Goal: Task Accomplishment & Management: Manage account settings

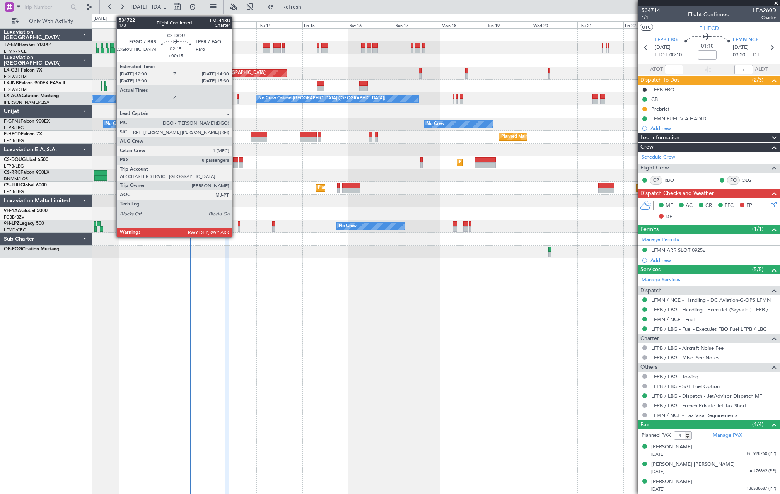
click at [235, 165] on div at bounding box center [235, 164] width 5 height 5
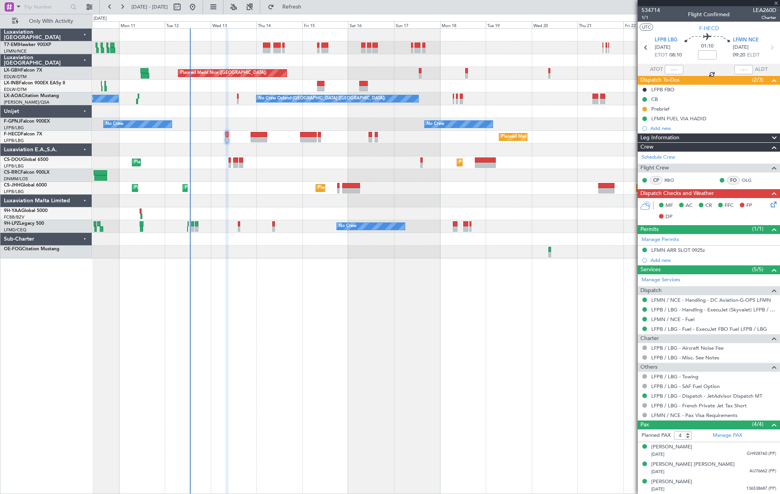
type input "+00:15"
type input "8"
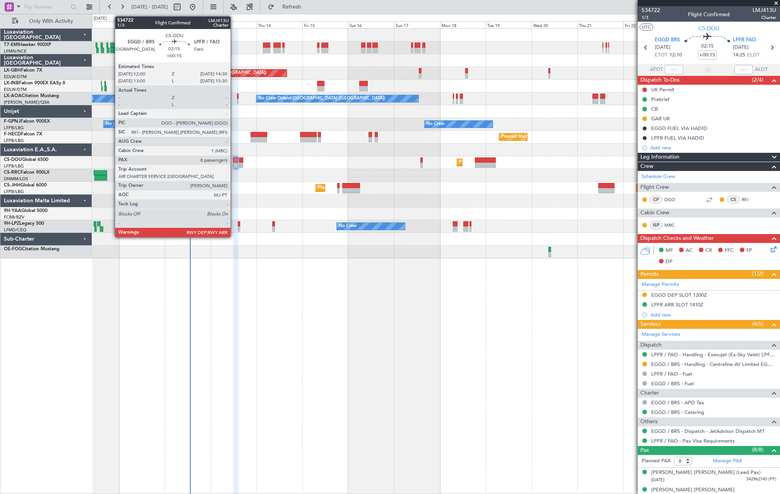
click at [234, 160] on div at bounding box center [235, 159] width 5 height 5
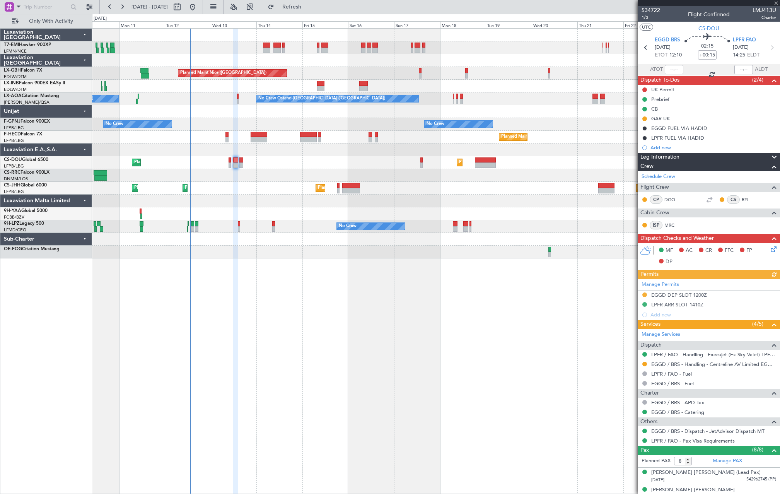
drag, startPoint x: 332, startPoint y: 8, endPoint x: 331, endPoint y: 15, distance: 7.0
click at [308, 8] on span "Refresh" at bounding box center [292, 6] width 32 height 5
click at [264, 1] on button "Refresh" at bounding box center [287, 7] width 46 height 12
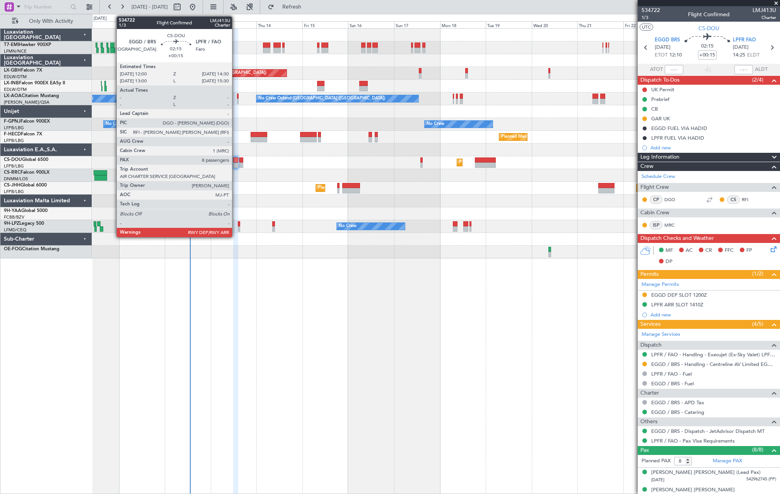
click at [235, 164] on div at bounding box center [235, 164] width 5 height 5
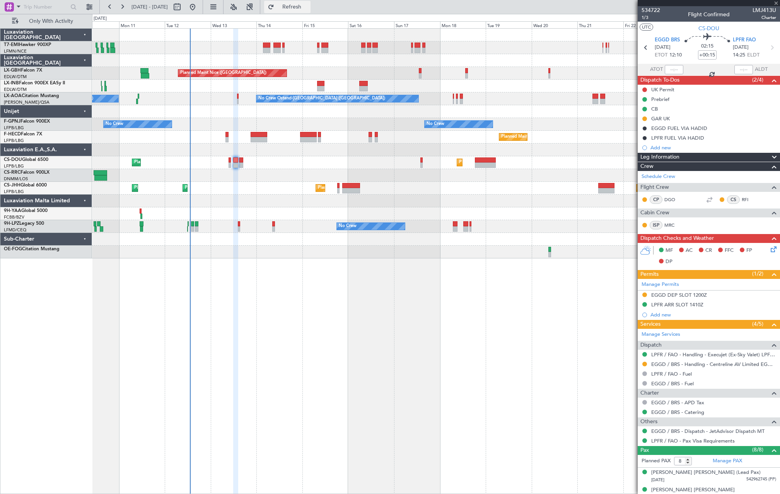
click at [306, 9] on span "Refresh" at bounding box center [292, 6] width 32 height 5
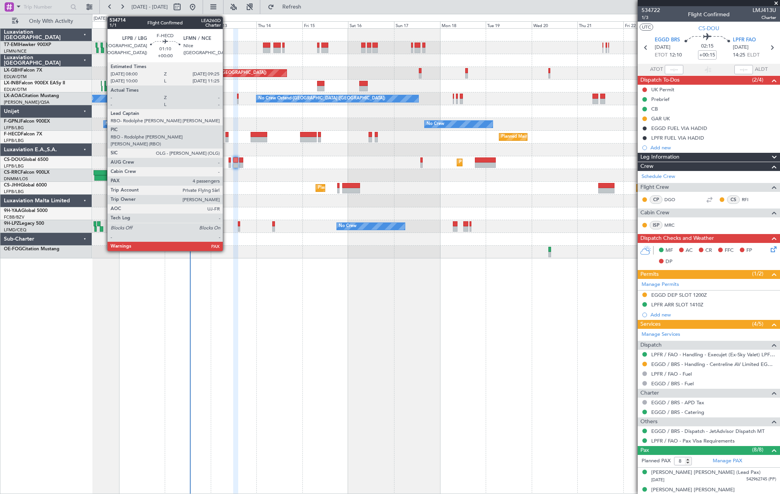
click at [226, 137] on div at bounding box center [226, 139] width 3 height 5
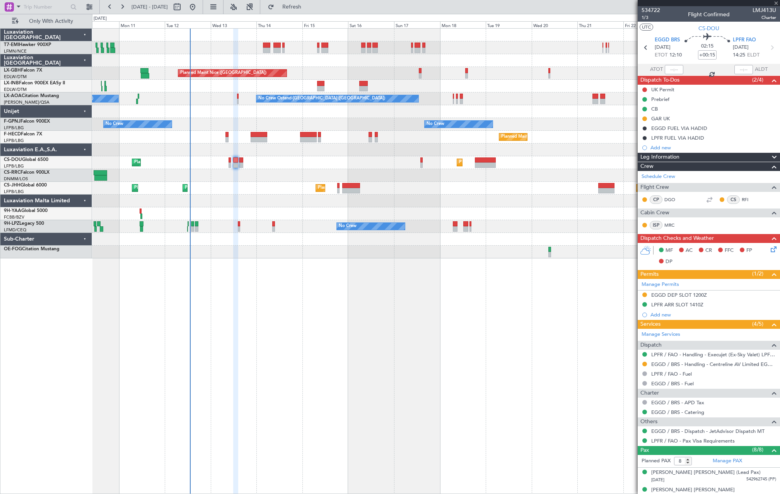
type input "4"
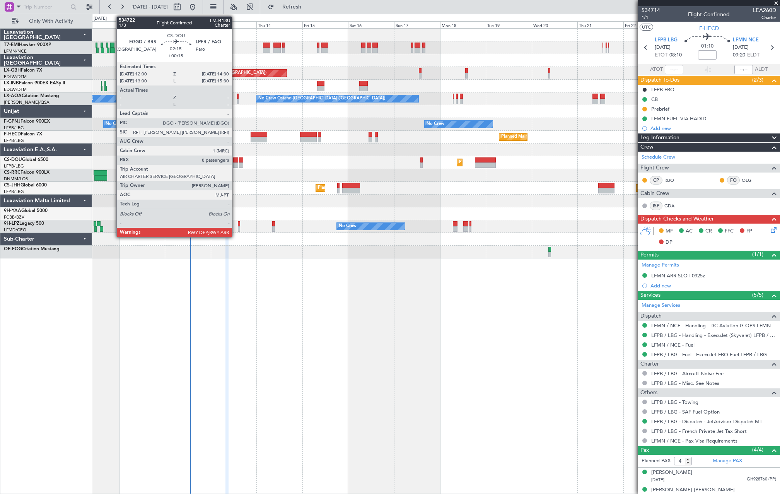
click at [235, 163] on div at bounding box center [235, 164] width 5 height 5
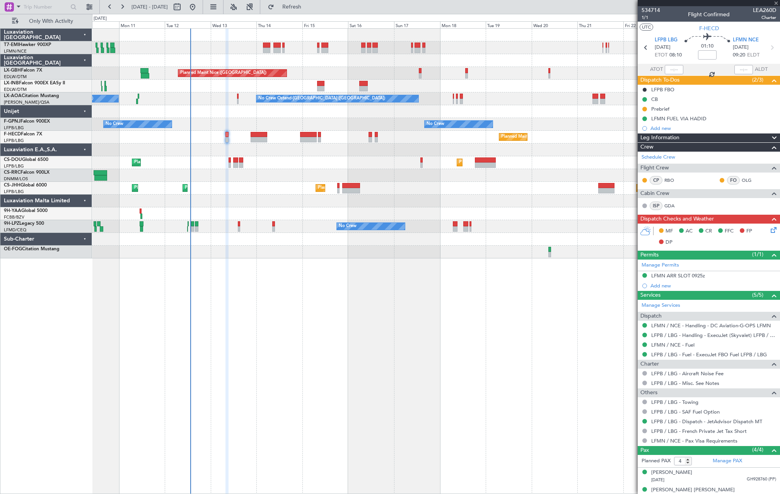
type input "+00:15"
type input "8"
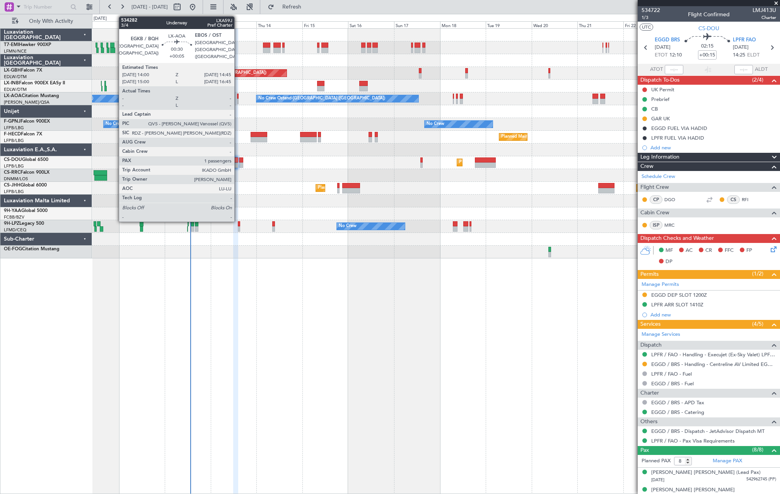
click at [237, 100] on div at bounding box center [238, 101] width 2 height 5
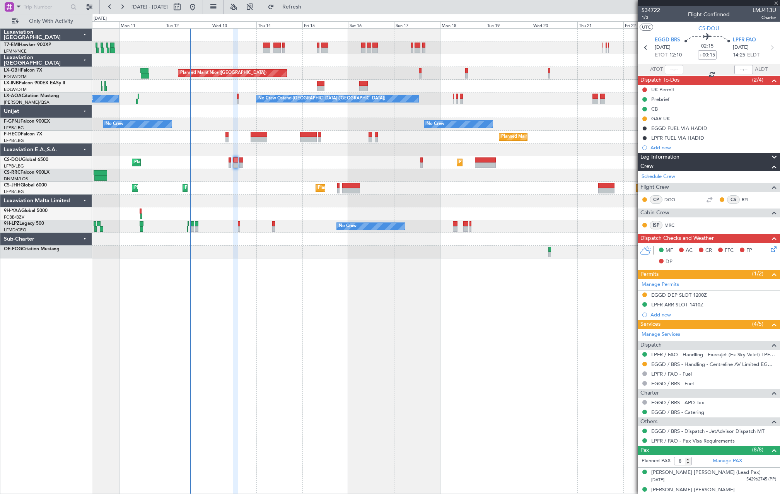
type input "+00:05"
type input "1"
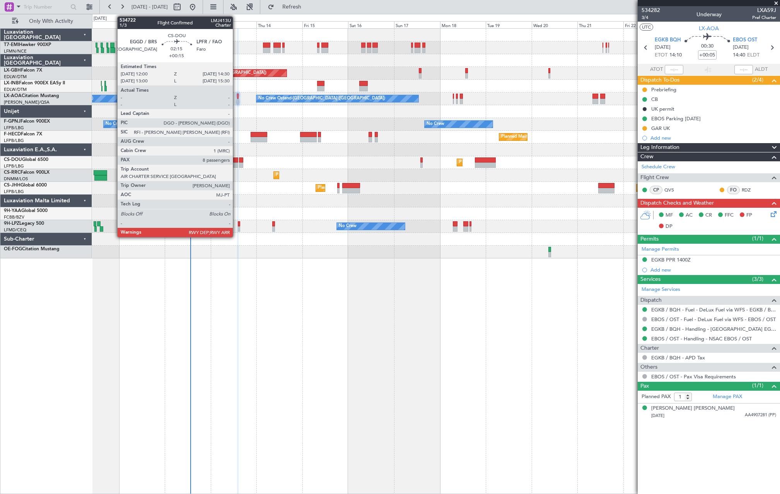
click at [236, 165] on div at bounding box center [235, 164] width 5 height 5
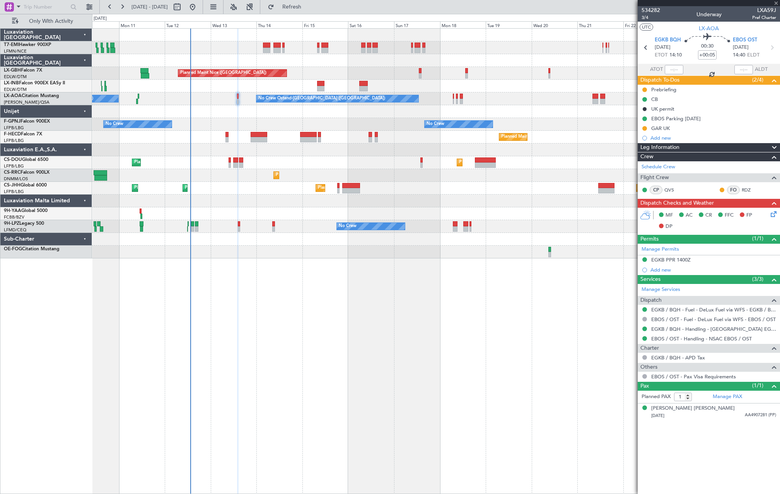
type input "+00:15"
type input "8"
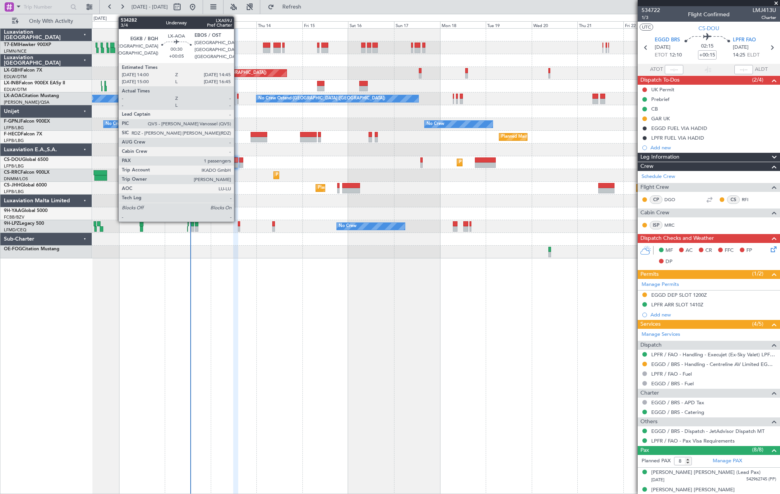
click at [237, 101] on div at bounding box center [238, 101] width 2 height 5
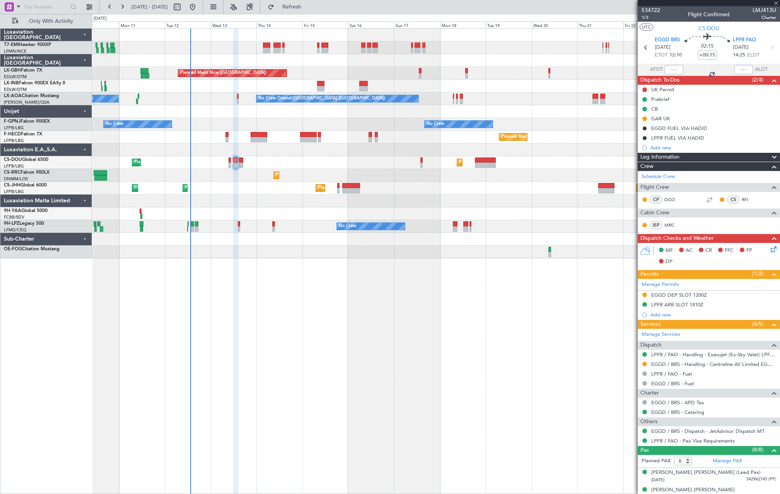
type input "+00:05"
type input "1"
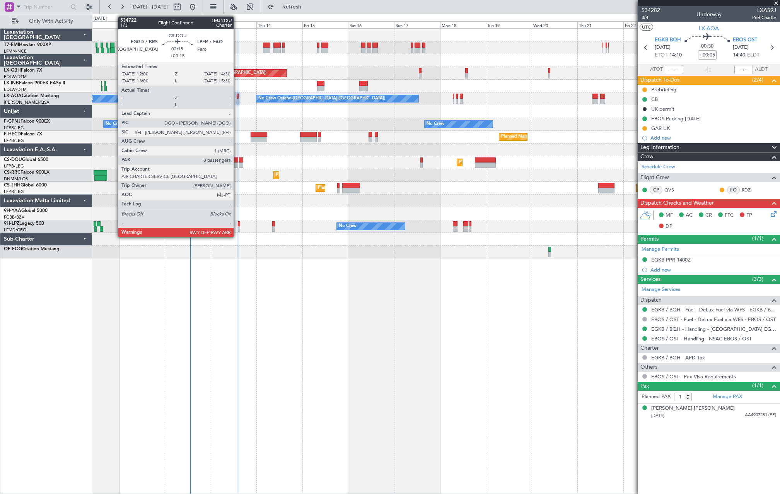
click at [237, 163] on div at bounding box center [235, 164] width 5 height 5
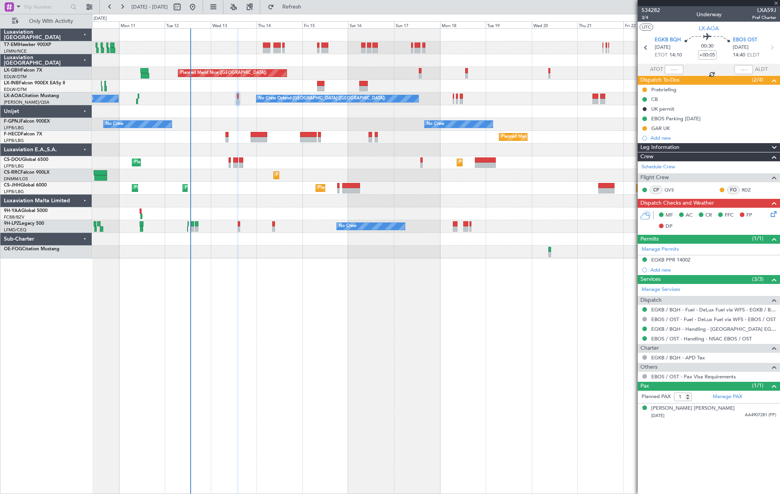
type input "+00:15"
type input "8"
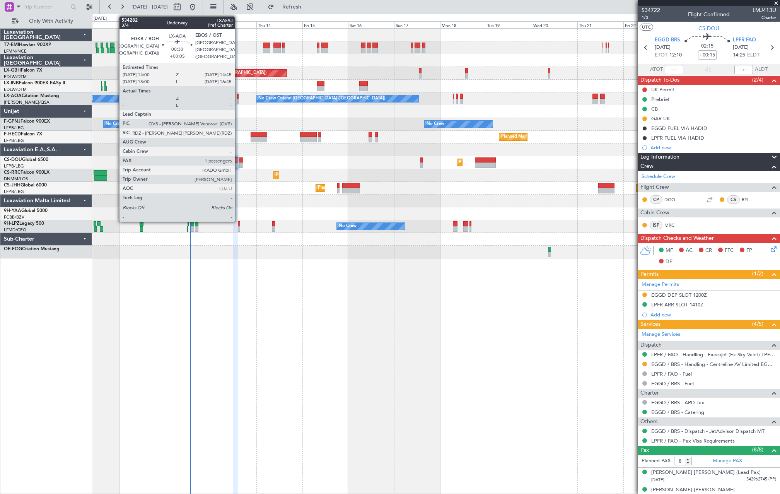
click at [238, 100] on div at bounding box center [238, 101] width 2 height 5
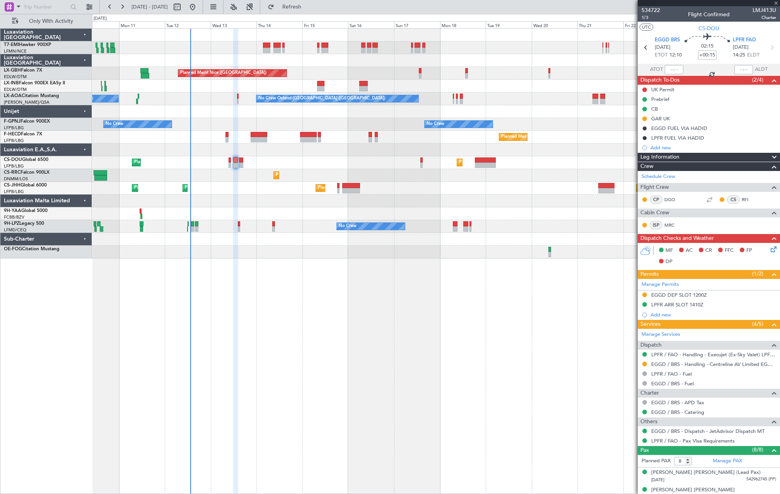
type input "+00:05"
type input "1"
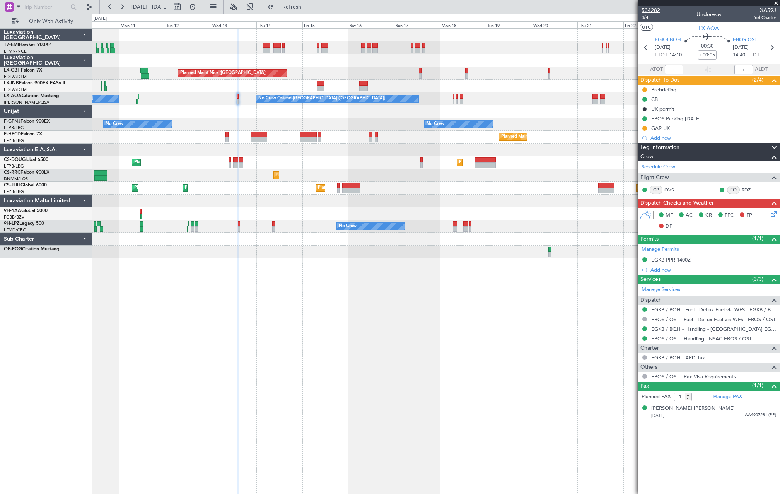
click at [636, 9] on span "534282" at bounding box center [650, 10] width 19 height 8
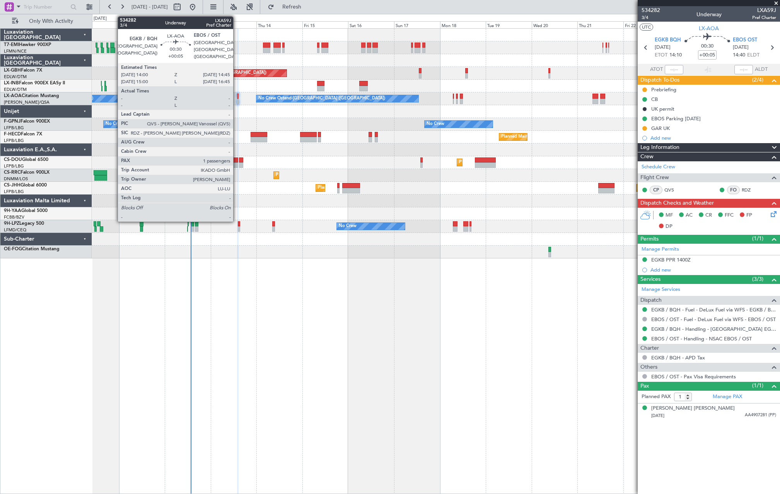
click at [237, 98] on div at bounding box center [238, 96] width 2 height 5
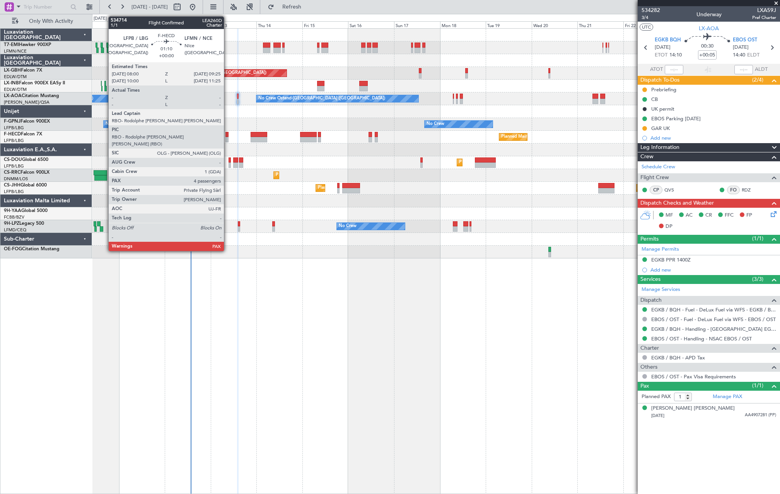
click at [227, 139] on div at bounding box center [226, 139] width 3 height 5
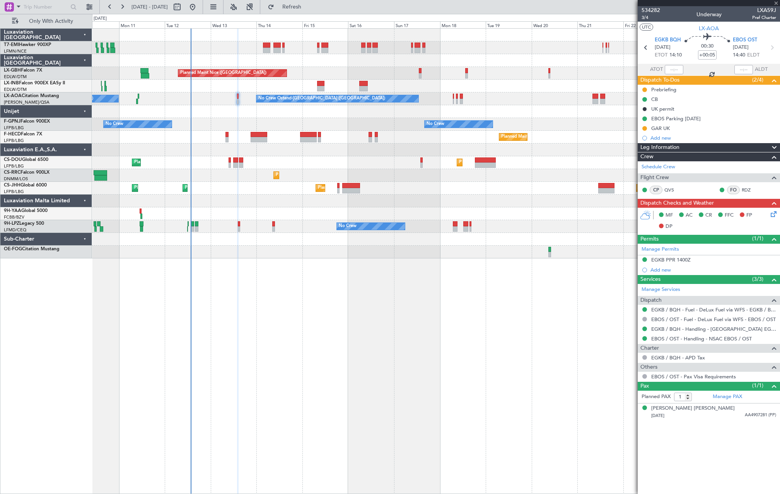
type input "4"
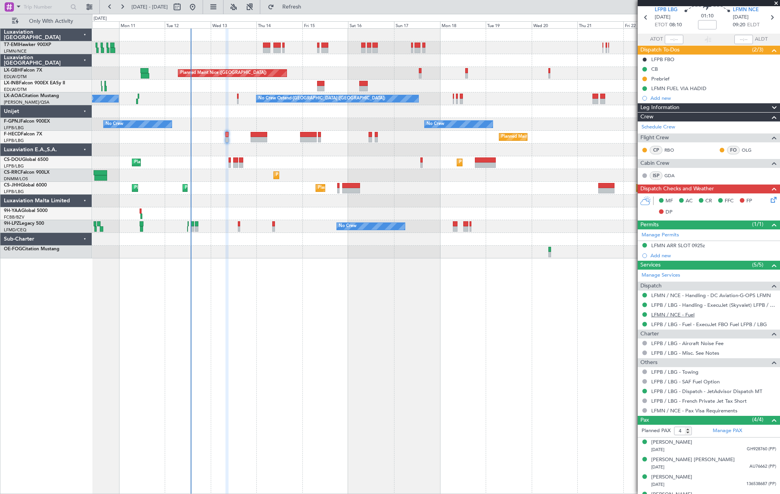
scroll to position [43, 0]
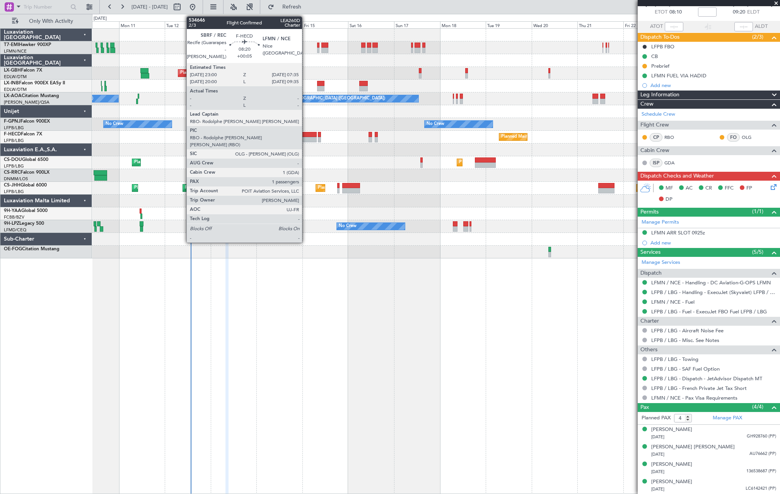
click at [305, 135] on div at bounding box center [308, 134] width 17 height 5
type input "+00:05"
type input "1"
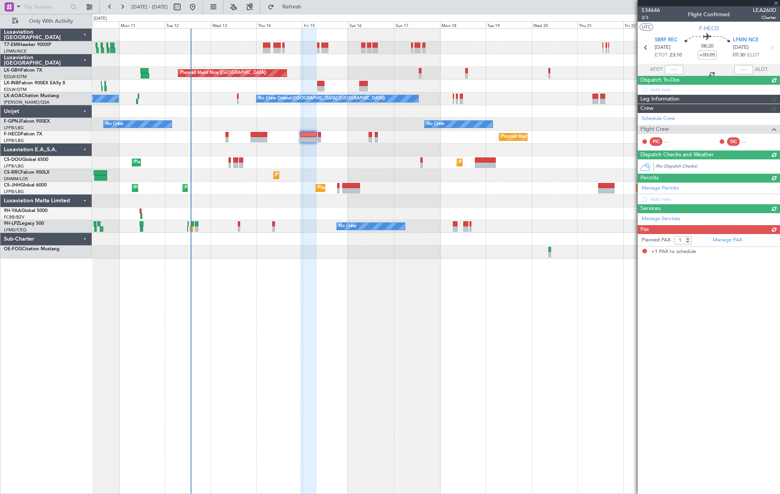
scroll to position [0, 0]
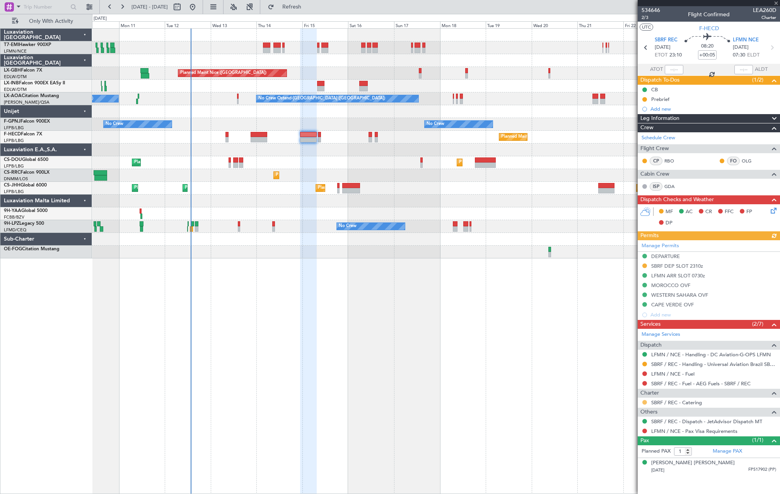
click at [636, 358] on button at bounding box center [644, 402] width 5 height 5
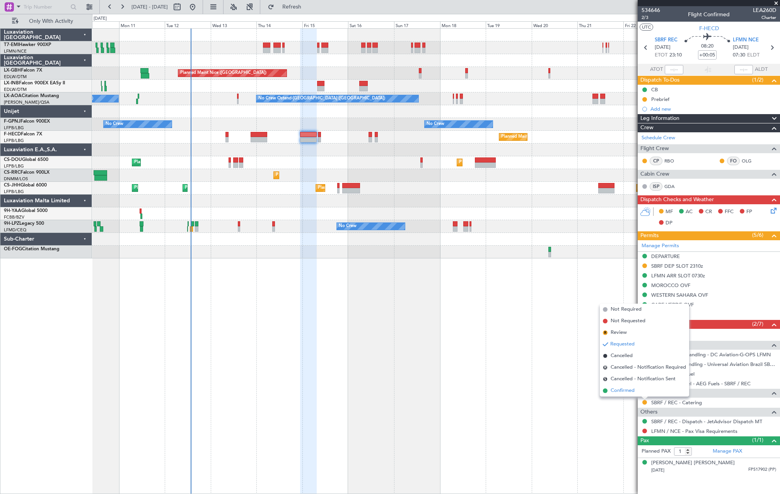
click at [636, 358] on li "Confirmed" at bounding box center [644, 391] width 89 height 12
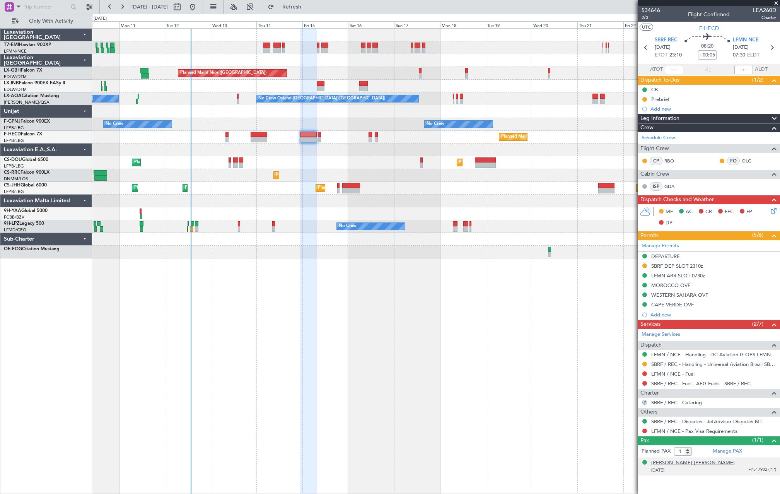
click at [636, 358] on div "[PERSON_NAME] [PERSON_NAME]" at bounding box center [692, 463] width 83 height 8
click at [636, 358] on button at bounding box center [644, 402] width 5 height 5
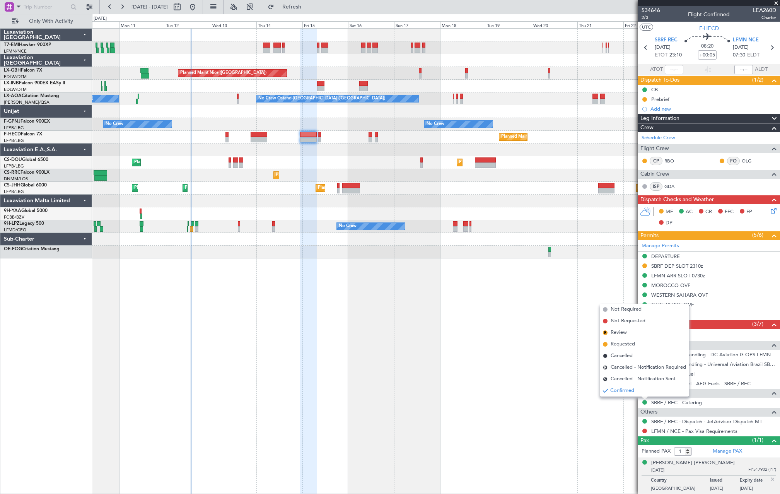
click at [621, 358] on div "Planned Maint Nice (Côte d'Azur Airport) Unplanned Maint Nice (Côte d'Azur Airp…" at bounding box center [436, 260] width 688 height 465
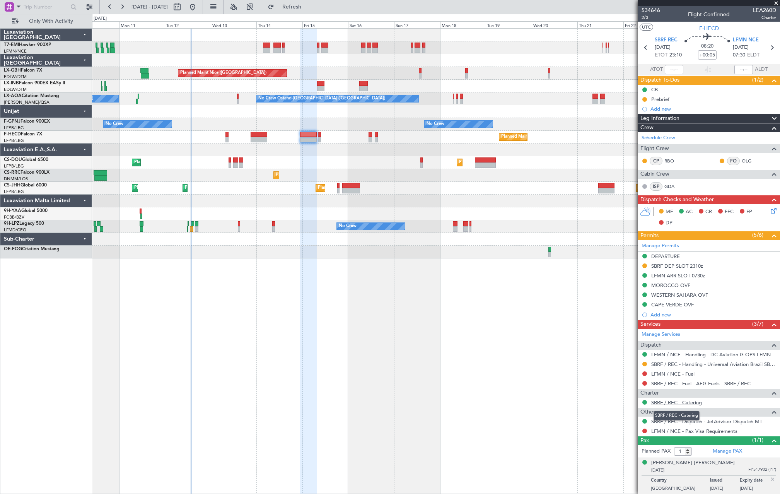
click at [636, 358] on link "SBRF / REC - Catering" at bounding box center [676, 402] width 51 height 7
click at [636, 358] on link "SBRF / REC - Dispatch - JetAdvisor Dispatch MT" at bounding box center [706, 421] width 111 height 7
click at [636, 358] on button at bounding box center [644, 402] width 5 height 5
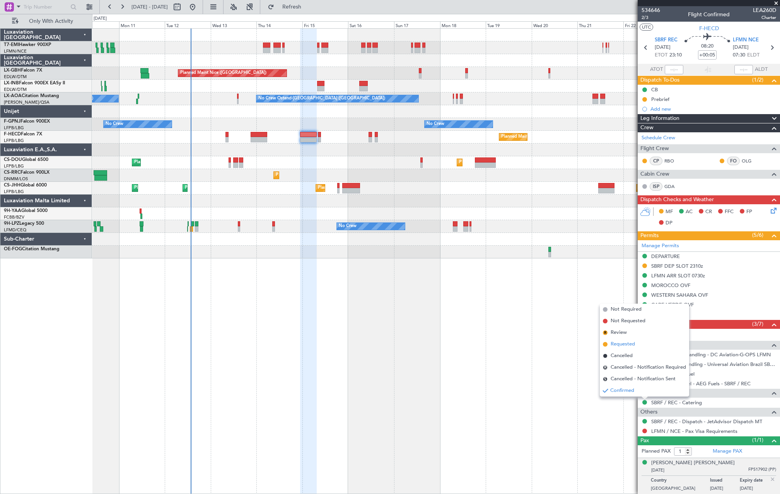
click at [625, 342] on span "Requested" at bounding box center [622, 344] width 24 height 8
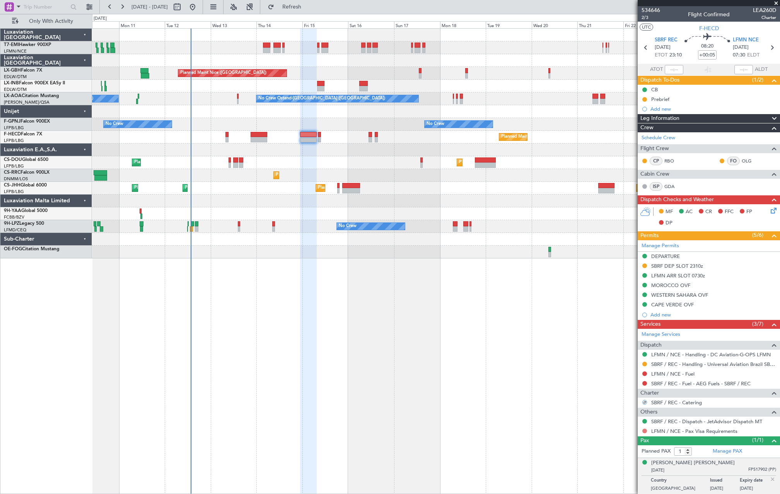
click at [636, 358] on button at bounding box center [644, 430] width 5 height 5
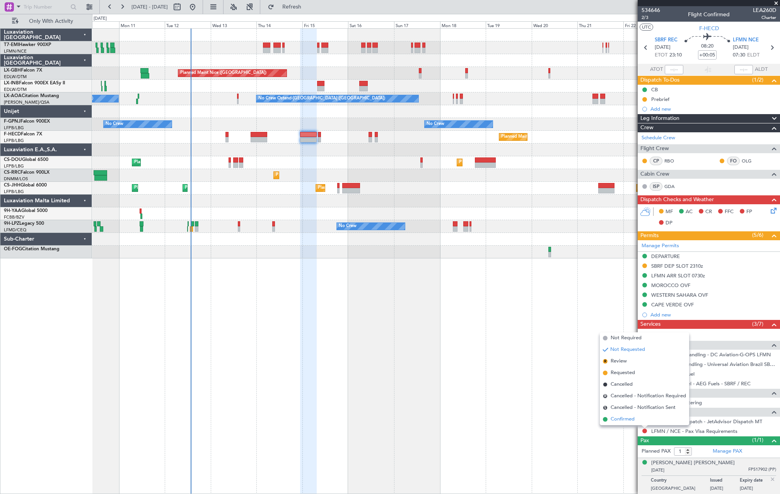
click at [636, 358] on li "Confirmed" at bounding box center [644, 419] width 89 height 12
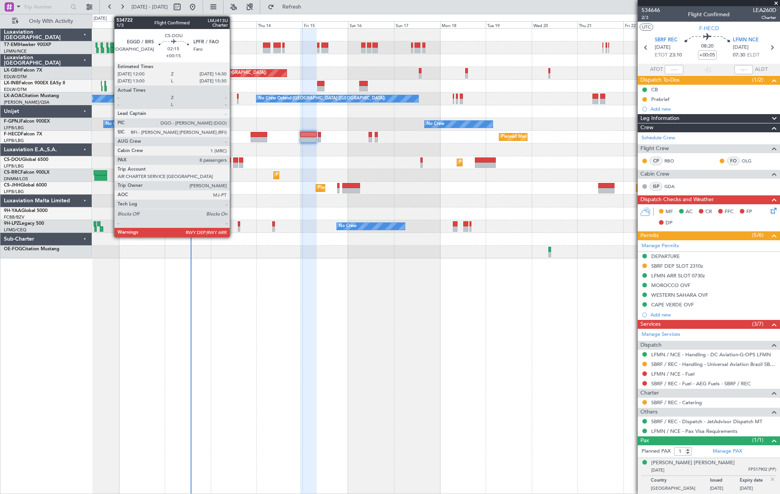
click at [233, 162] on div at bounding box center [235, 159] width 5 height 5
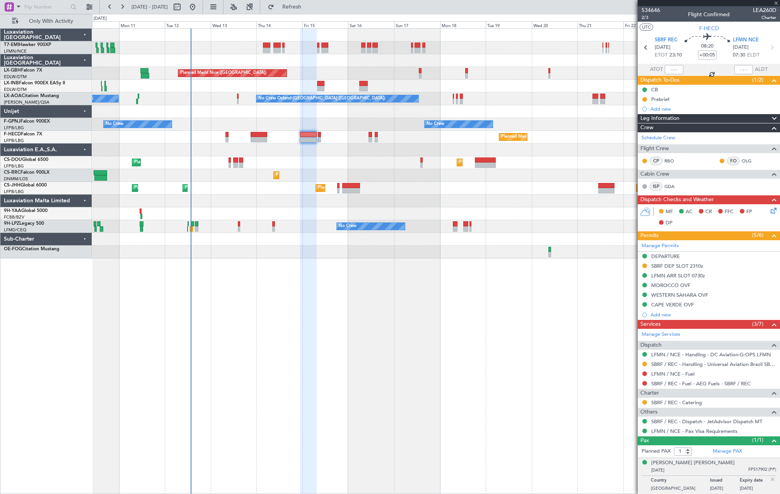
type input "+00:15"
type input "8"
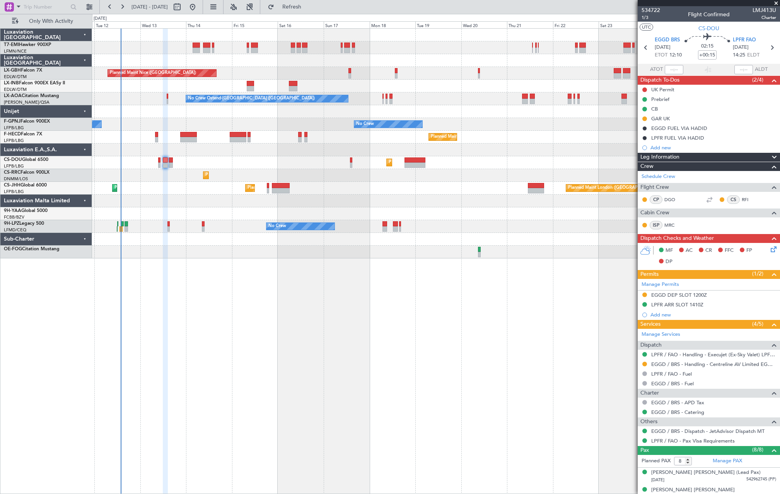
click at [272, 155] on div "Planned Maint Nice (Côte d'Azur Airport) No Crew Sabadell No Crew Ostend-brugge…" at bounding box center [435, 144] width 687 height 230
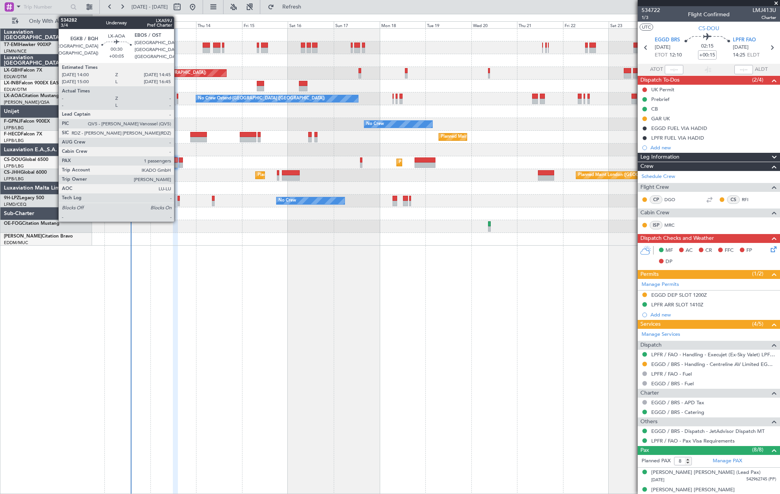
click at [177, 99] on div at bounding box center [178, 101] width 2 height 5
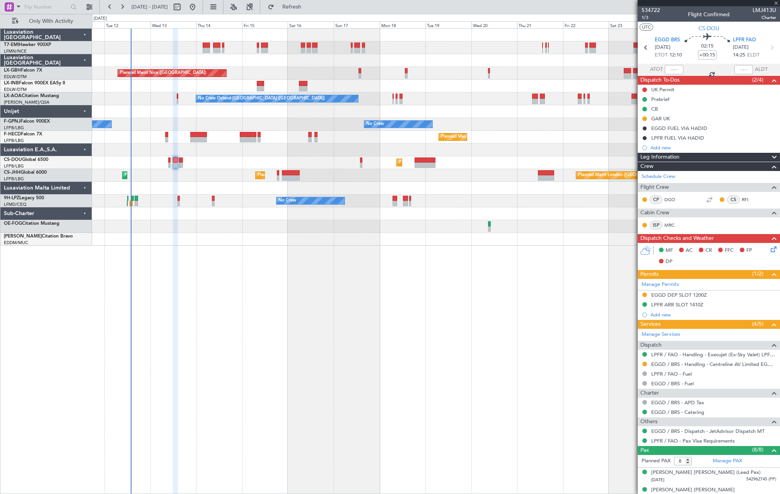
type input "+00:05"
type input "1"
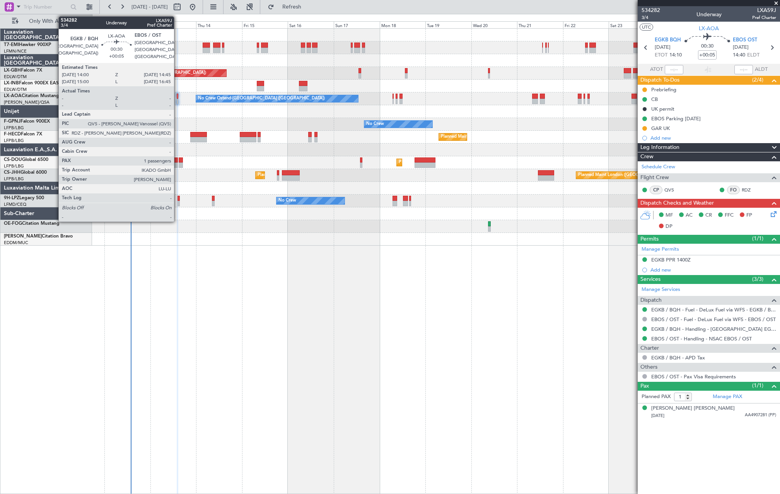
click at [177, 100] on div at bounding box center [178, 101] width 2 height 5
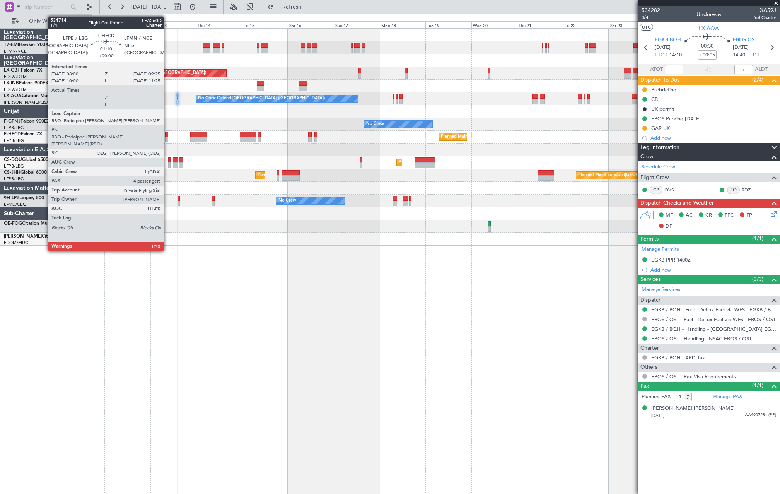
click at [167, 136] on div at bounding box center [166, 134] width 3 height 5
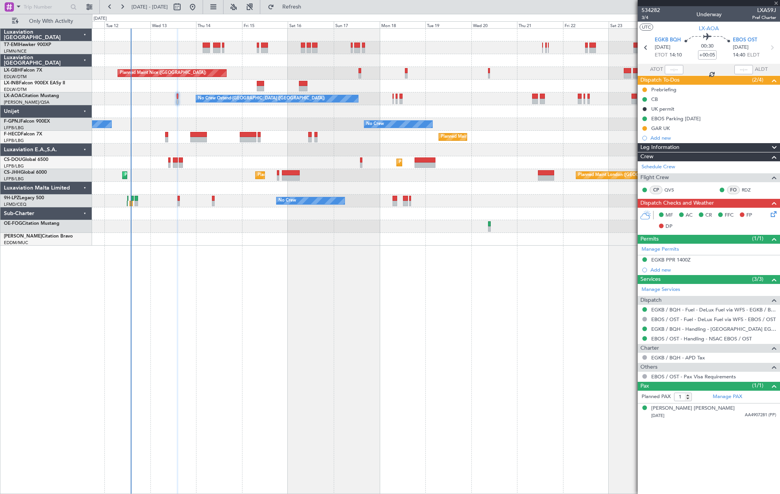
type input "4"
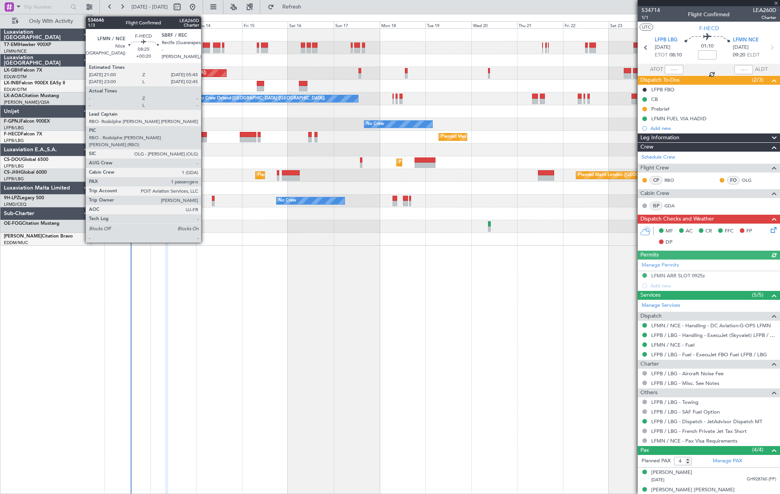
click at [204, 138] on div at bounding box center [198, 139] width 17 height 5
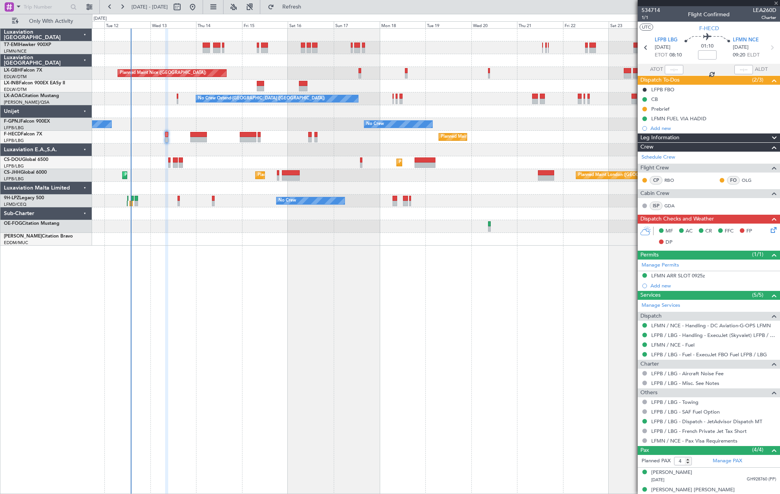
type input "+00:20"
type input "1"
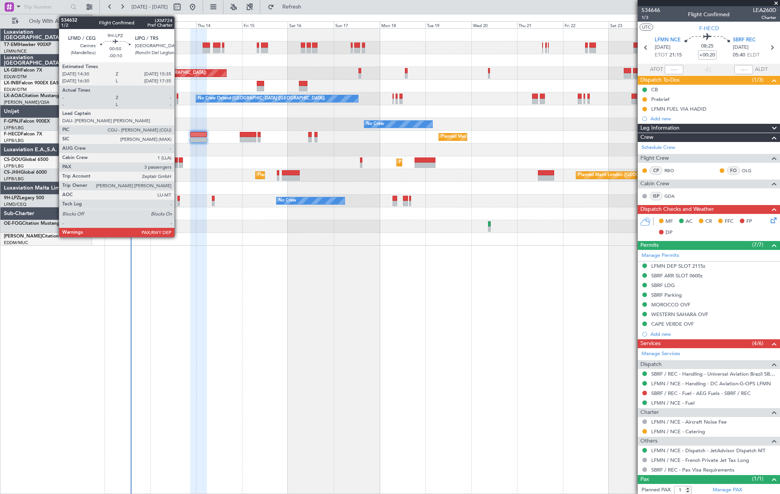
click at [178, 205] on div at bounding box center [178, 203] width 2 height 5
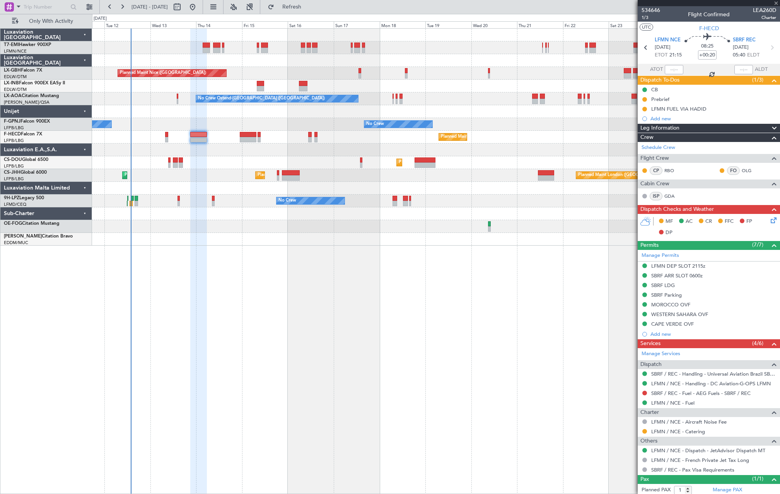
type input "-00:10"
type input "3"
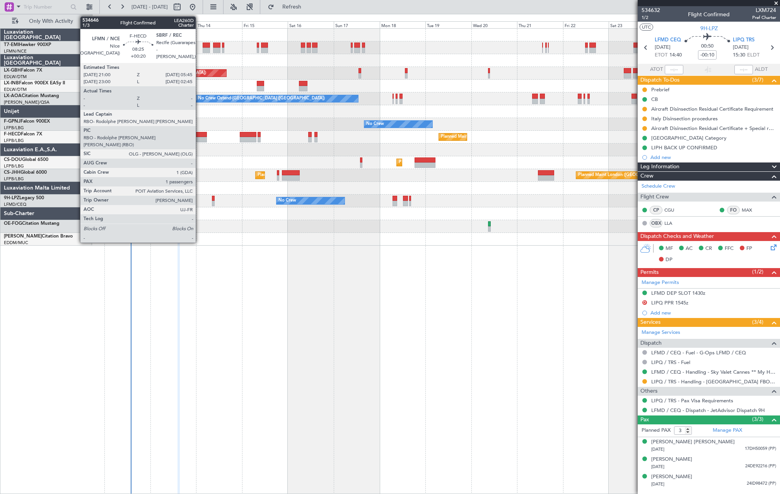
click at [199, 137] on div at bounding box center [198, 139] width 17 height 5
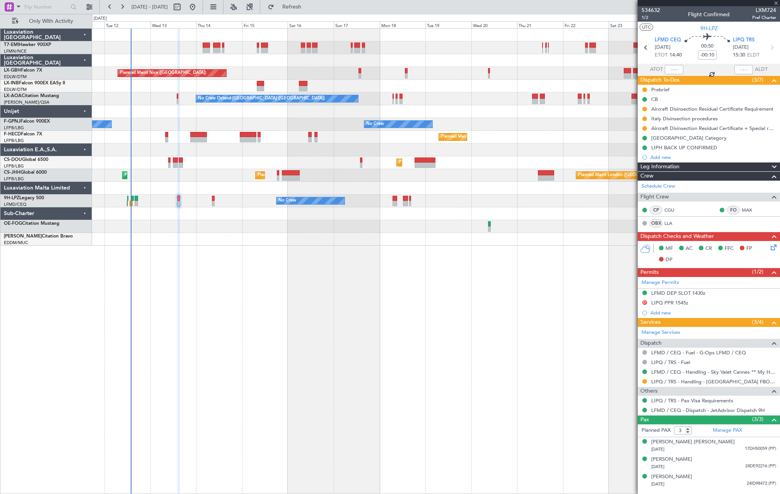
type input "+00:20"
type input "1"
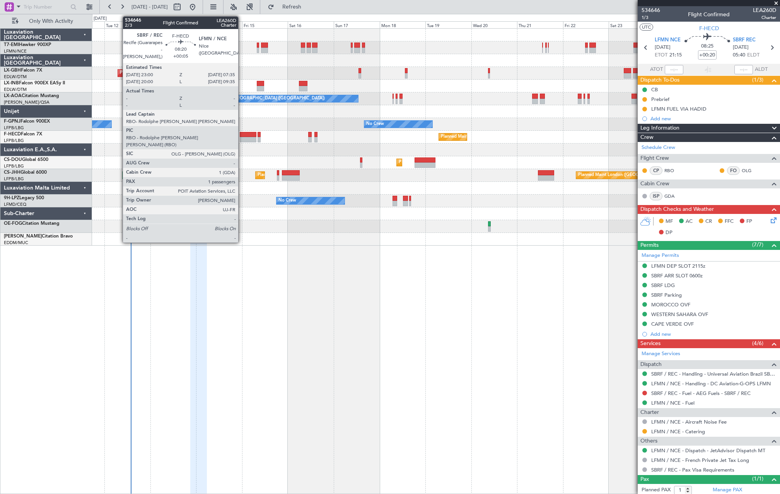
click at [242, 132] on div at bounding box center [248, 134] width 17 height 5
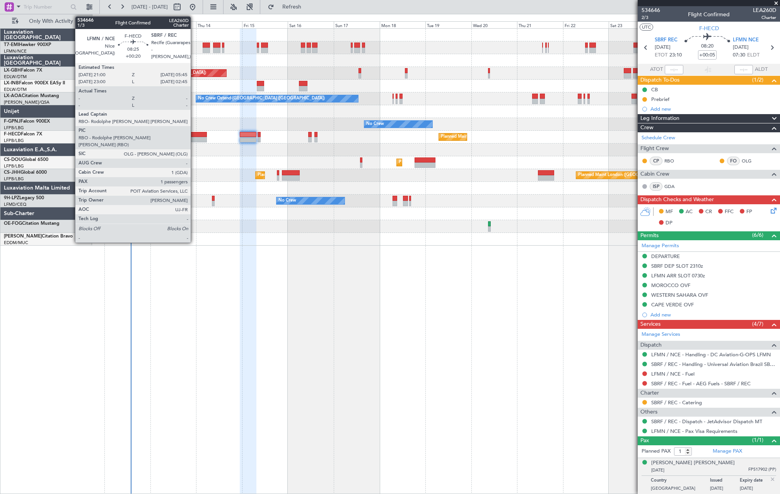
click at [194, 137] on div "Planned Maint [GEOGRAPHIC_DATA] ([GEOGRAPHIC_DATA]) No Crew Planned Maint [GEOG…" at bounding box center [435, 137] width 687 height 13
click at [198, 138] on div at bounding box center [198, 139] width 17 height 5
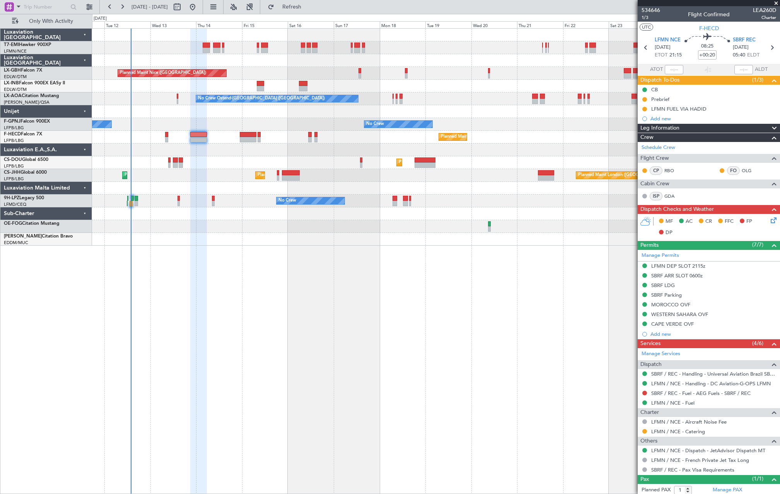
scroll to position [20, 0]
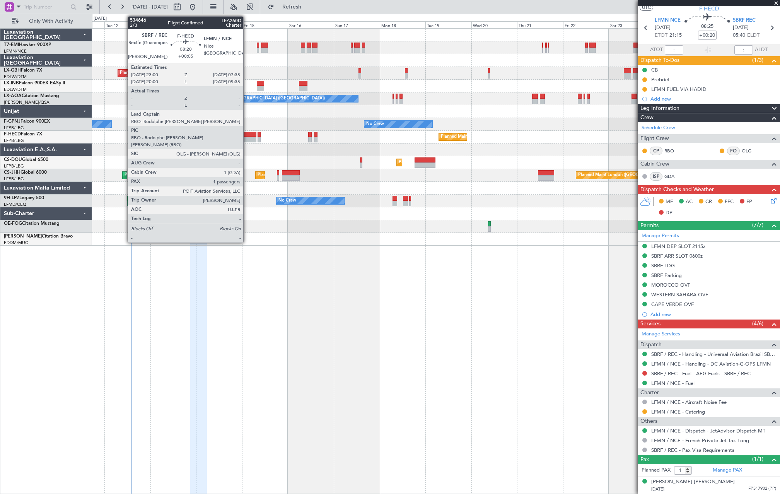
click at [247, 135] on div at bounding box center [248, 134] width 17 height 5
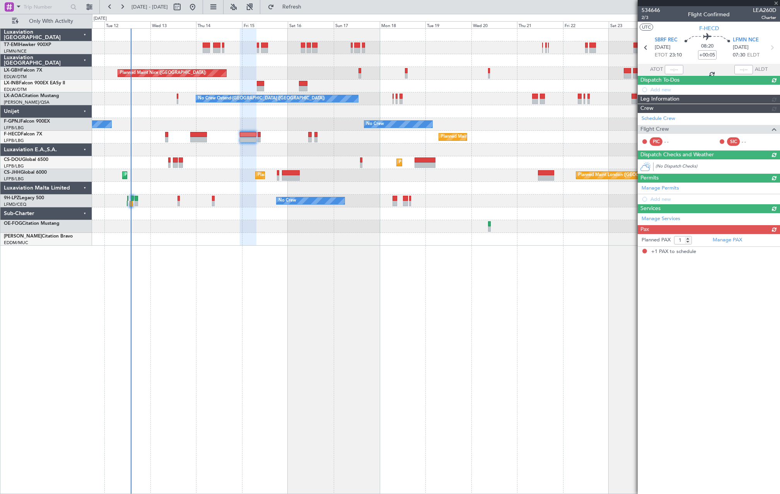
scroll to position [0, 0]
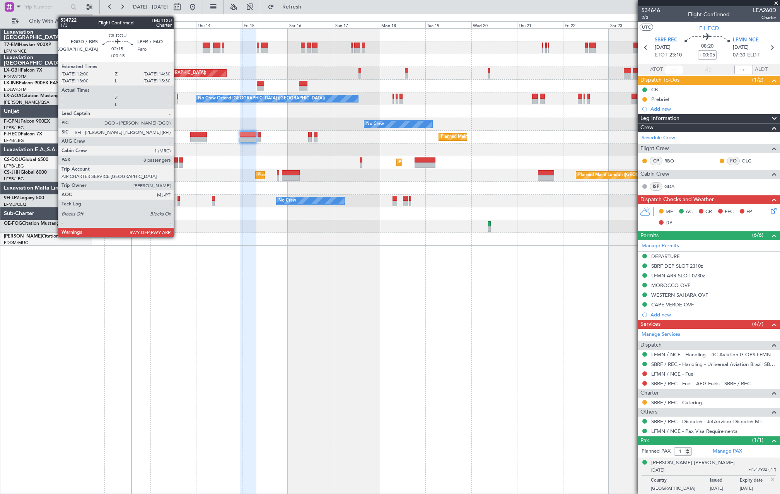
click at [177, 163] on div at bounding box center [175, 164] width 5 height 5
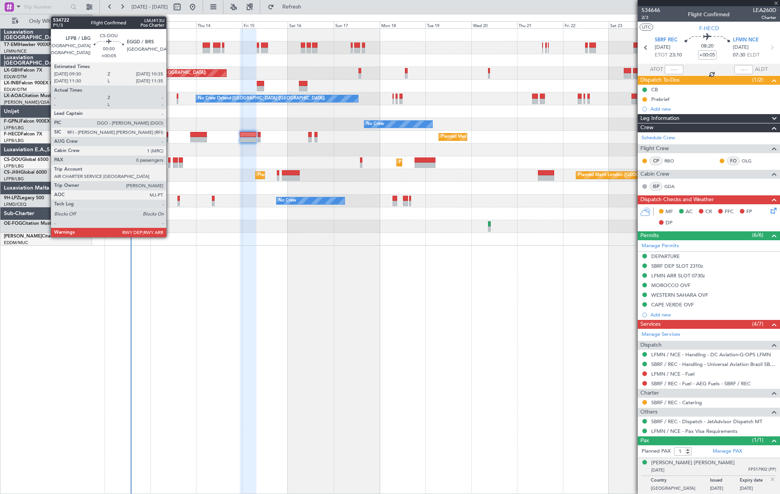
type input "+00:15"
type input "8"
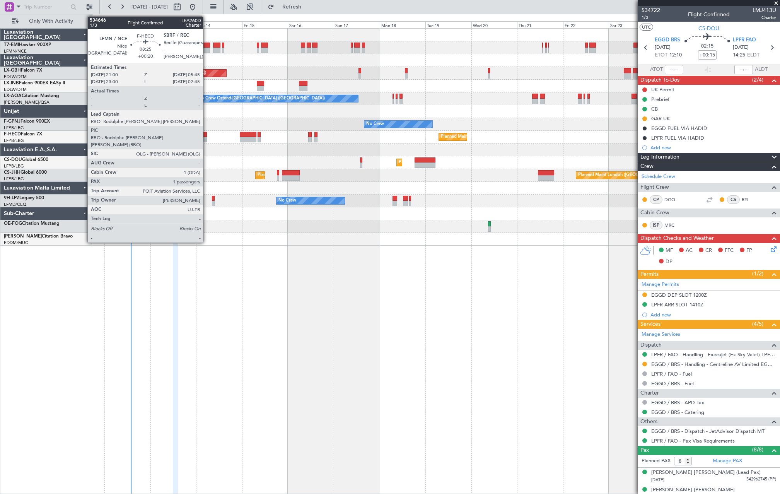
click at [198, 138] on div at bounding box center [198, 139] width 17 height 5
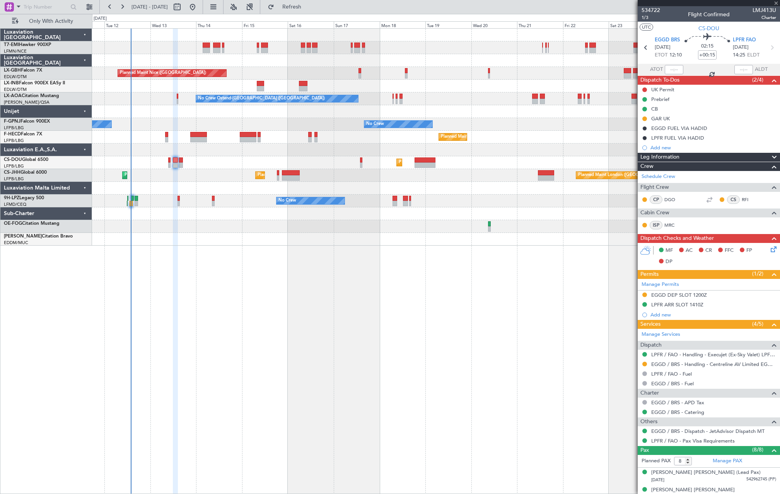
type input "+00:20"
type input "1"
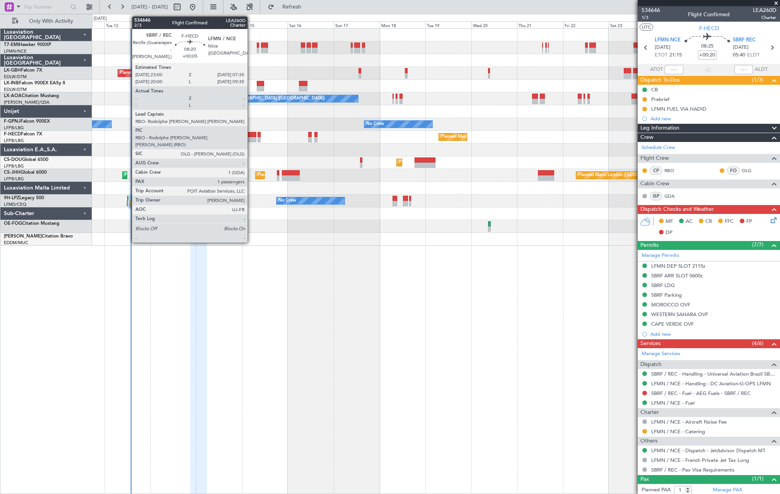
click at [251, 135] on div at bounding box center [248, 134] width 17 height 5
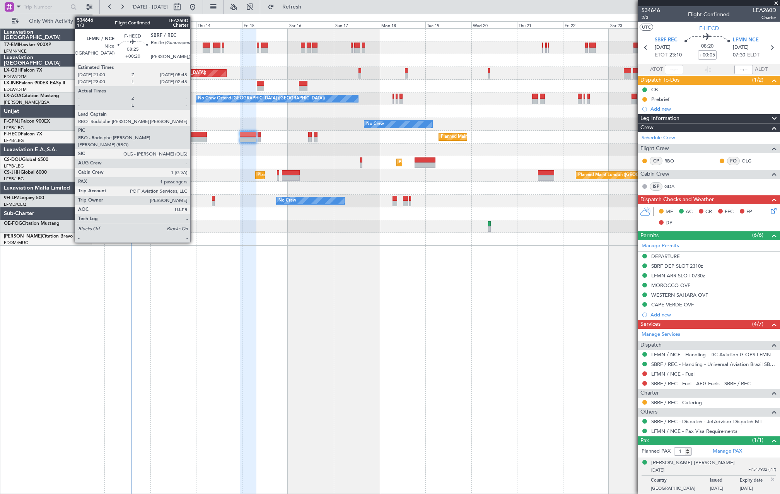
click at [194, 133] on div at bounding box center [198, 134] width 17 height 5
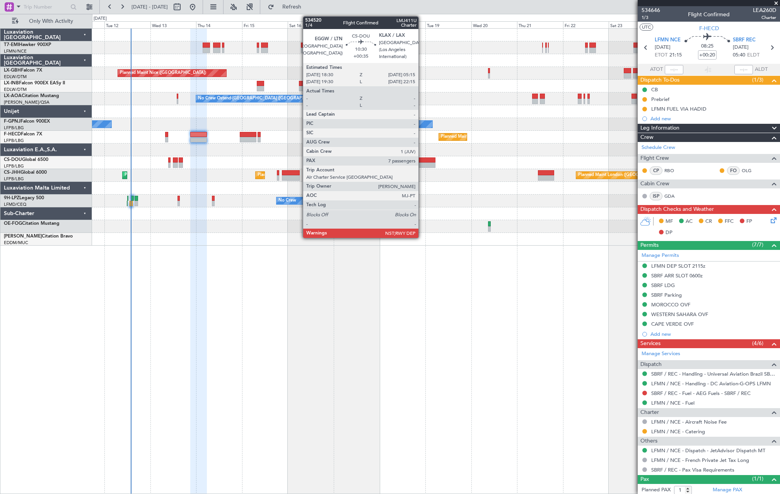
click at [422, 163] on div at bounding box center [424, 164] width 21 height 5
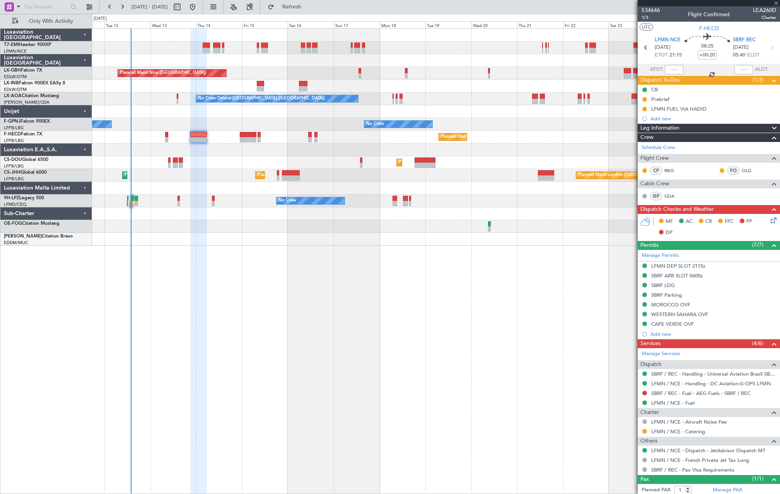
type input "+00:35"
type input "7"
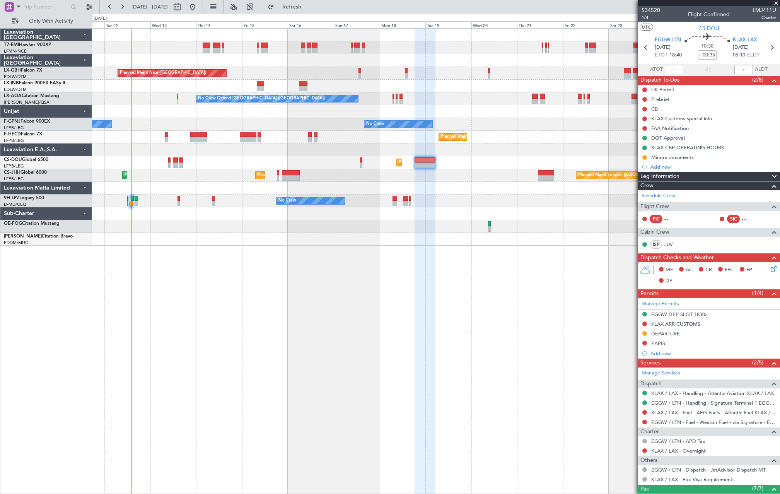
click at [175, 200] on div "No Crew No Crew" at bounding box center [435, 200] width 687 height 13
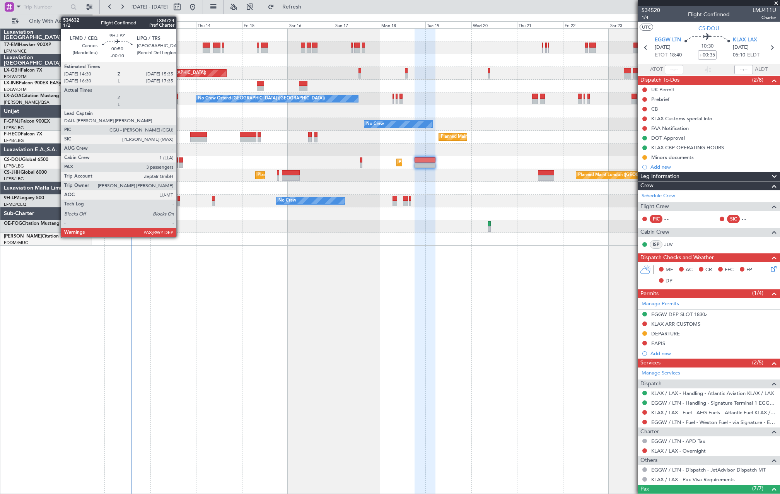
click at [179, 202] on div at bounding box center [178, 203] width 2 height 5
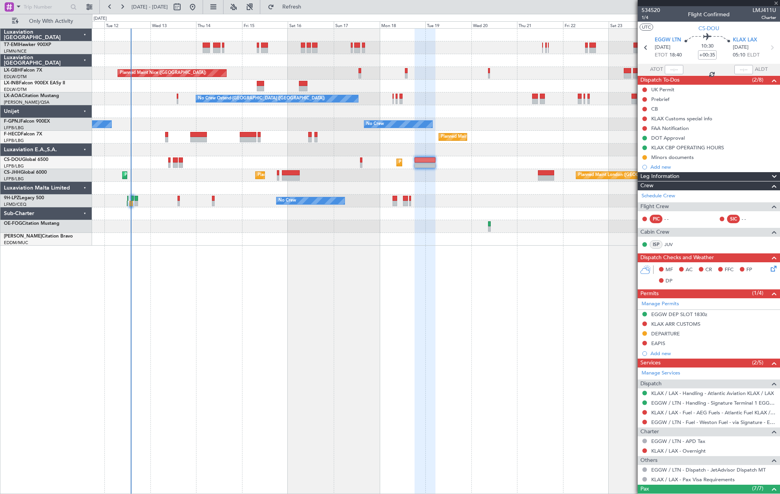
type input "-00:10"
type input "3"
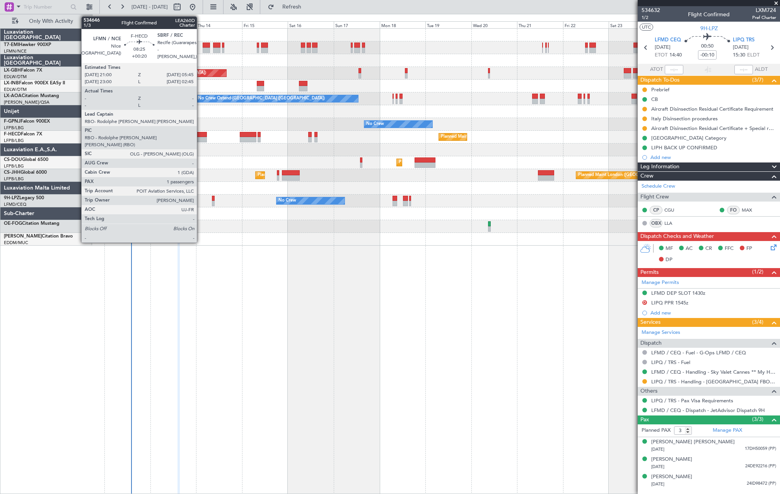
click at [200, 134] on div at bounding box center [198, 134] width 17 height 5
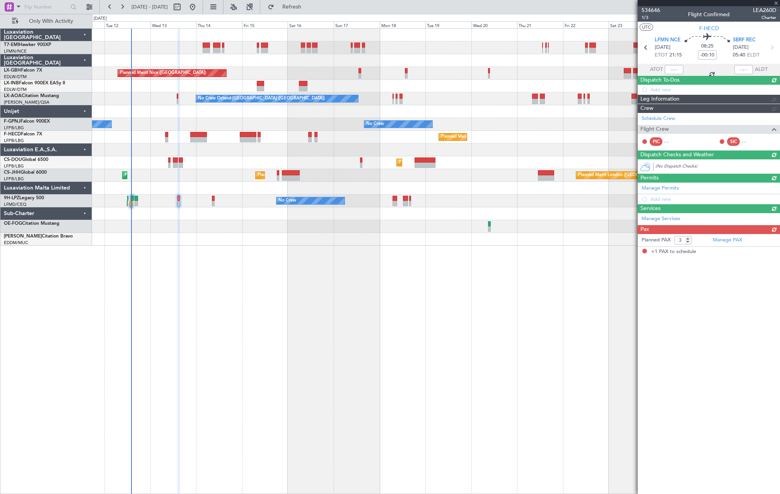
type input "+00:20"
type input "1"
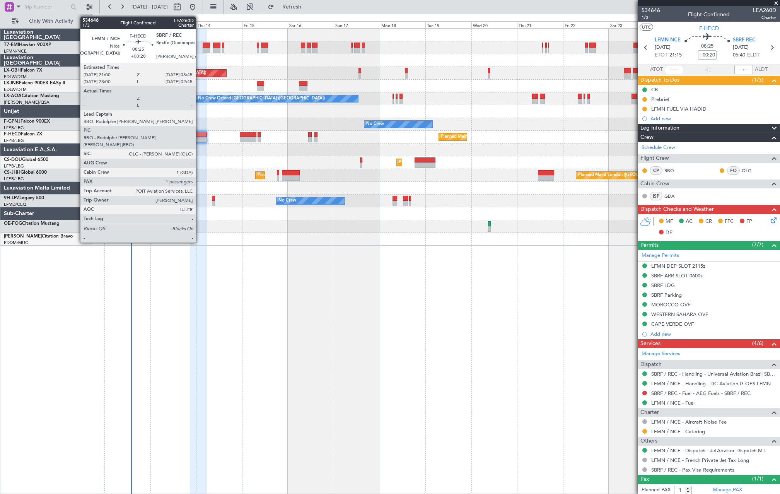
click at [199, 132] on div at bounding box center [198, 134] width 17 height 5
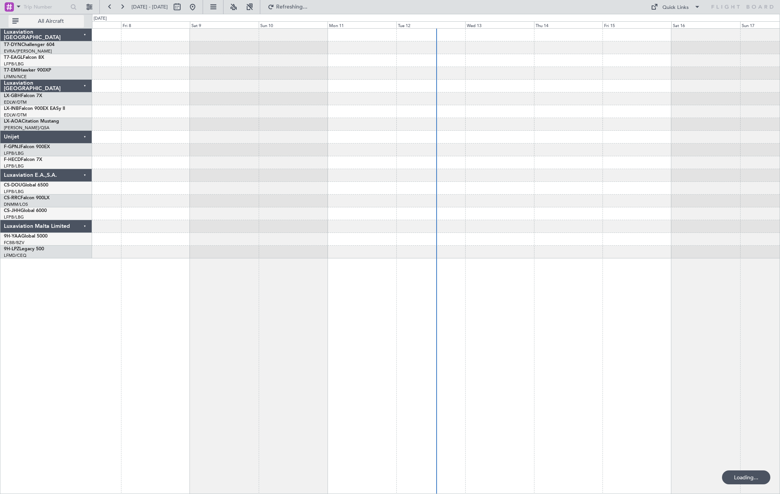
click at [19, 25] on button "All Aircraft" at bounding box center [46, 21] width 75 height 12
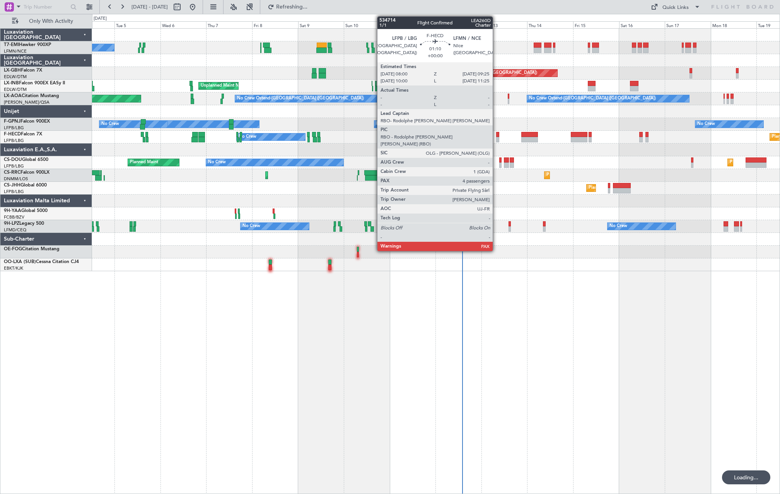
click at [498, 135] on div at bounding box center [497, 134] width 3 height 5
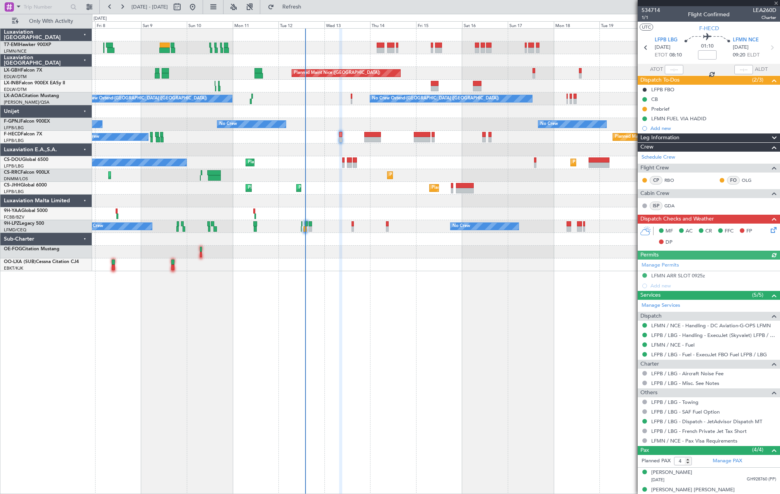
click at [354, 148] on div "A/C Unavailable [GEOGRAPHIC_DATA] ([GEOGRAPHIC_DATA]) [GEOGRAPHIC_DATA] ([GEOGR…" at bounding box center [435, 150] width 687 height 242
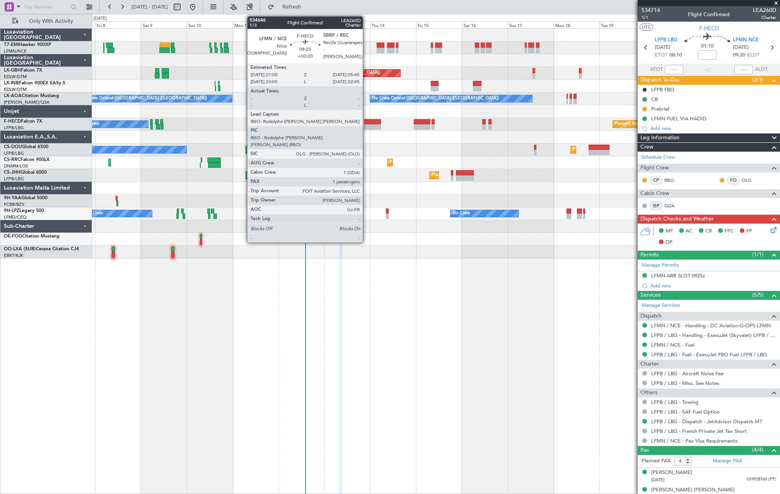
click at [366, 121] on div at bounding box center [372, 121] width 17 height 5
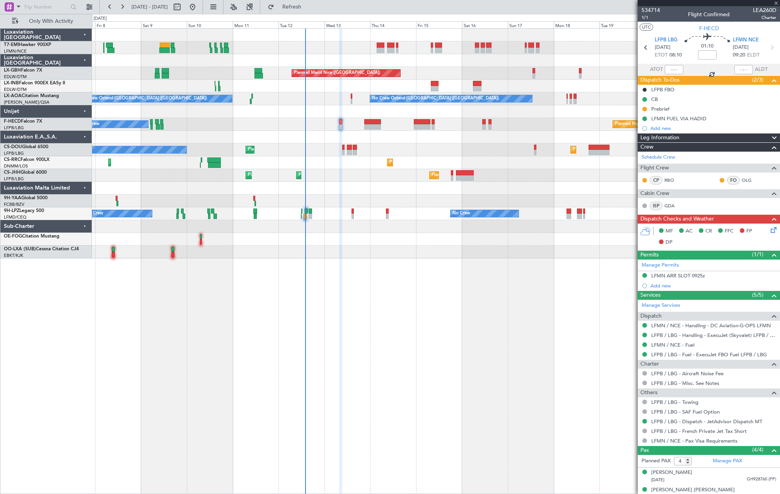
type input "+00:20"
type input "1"
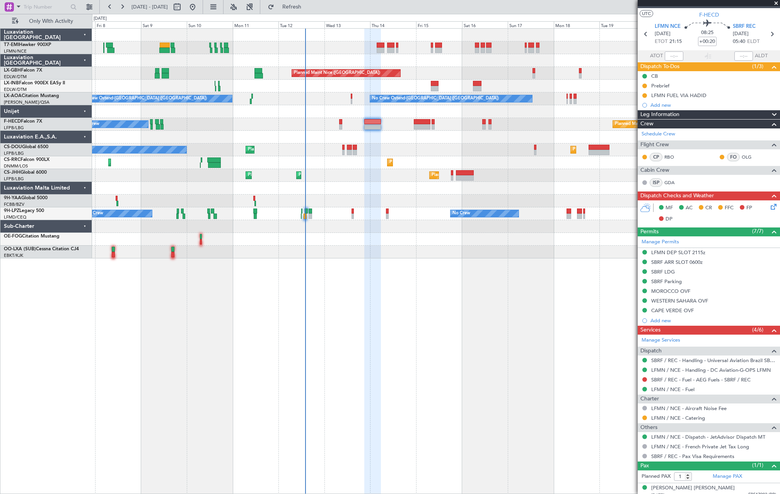
scroll to position [20, 0]
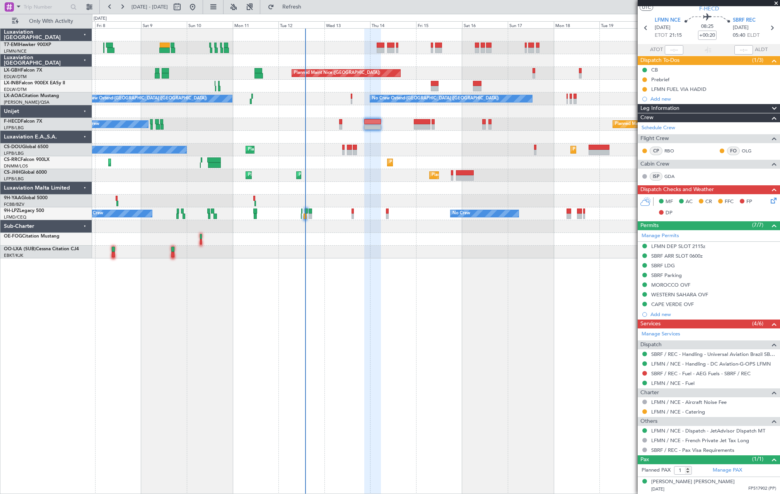
click at [424, 118] on div "Planned Maint [GEOGRAPHIC_DATA] ([GEOGRAPHIC_DATA]) No Crew Planned Maint [GEOG…" at bounding box center [435, 124] width 687 height 13
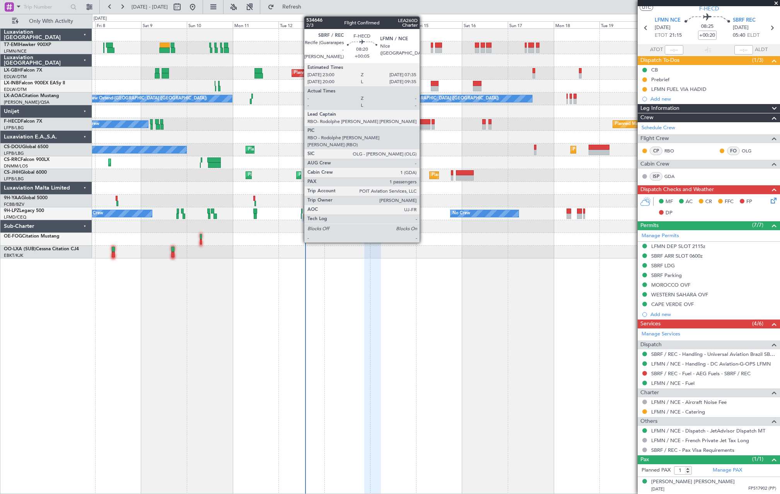
click at [423, 126] on div at bounding box center [422, 126] width 17 height 5
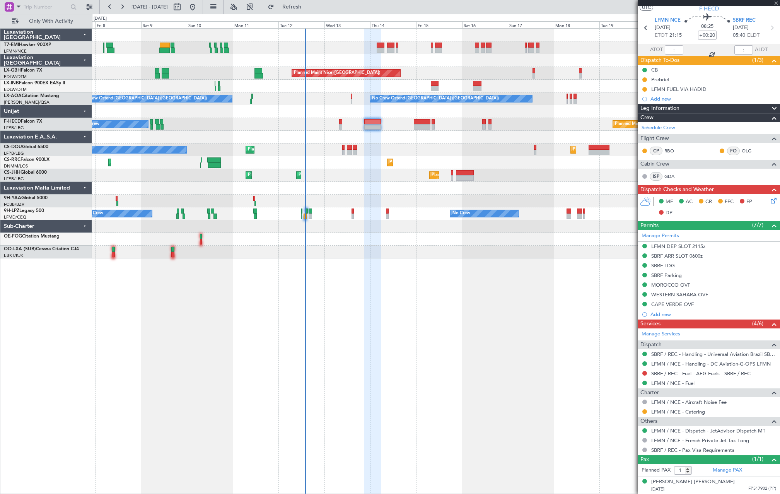
type input "+00:05"
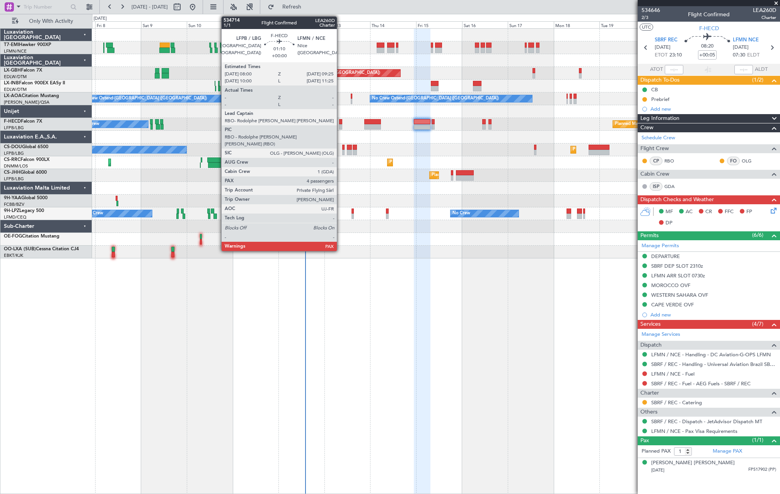
click at [340, 126] on div at bounding box center [340, 126] width 3 height 5
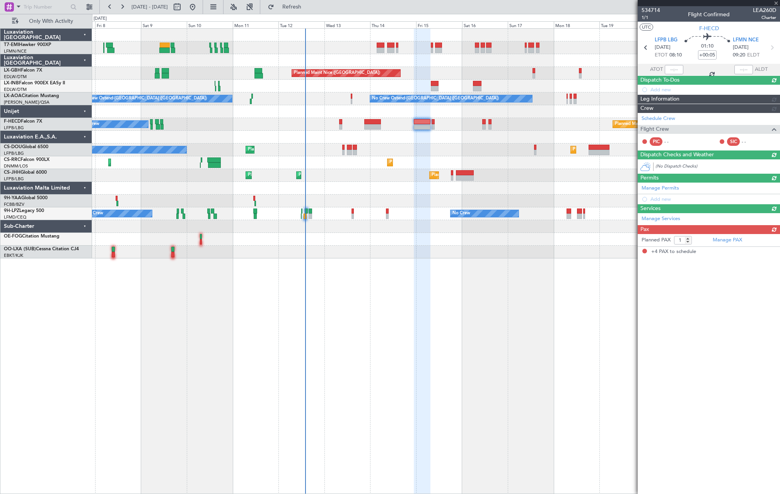
type input "4"
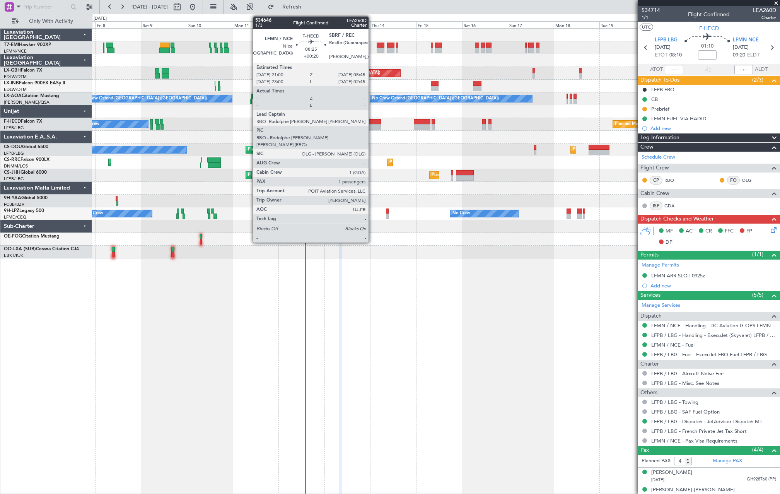
click at [372, 120] on div at bounding box center [372, 121] width 17 height 5
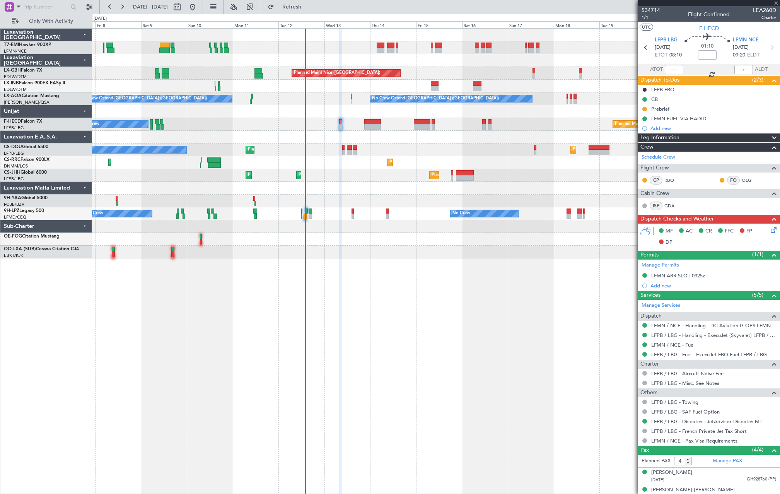
type input "+00:20"
type input "1"
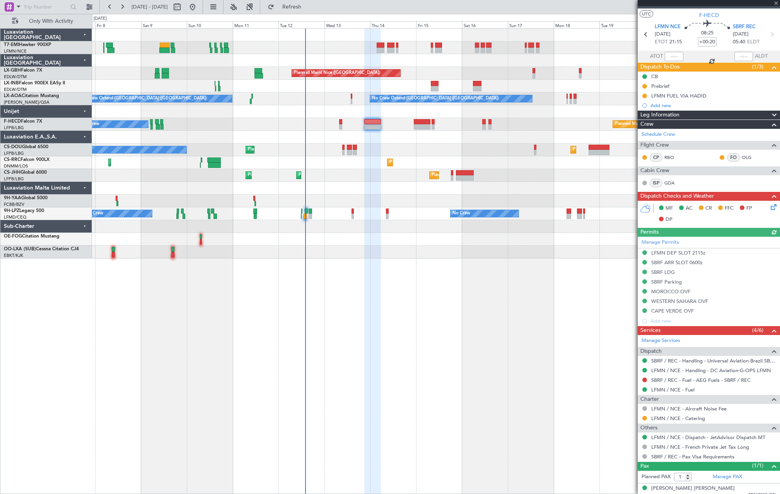
scroll to position [20, 0]
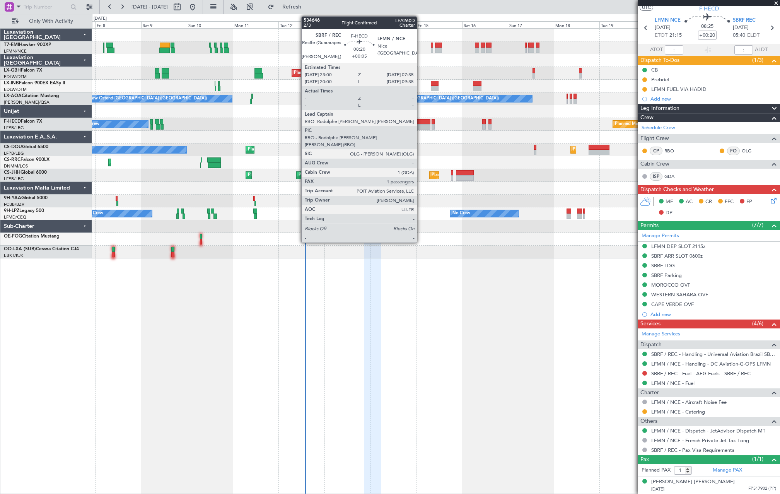
click at [420, 125] on div at bounding box center [422, 126] width 17 height 5
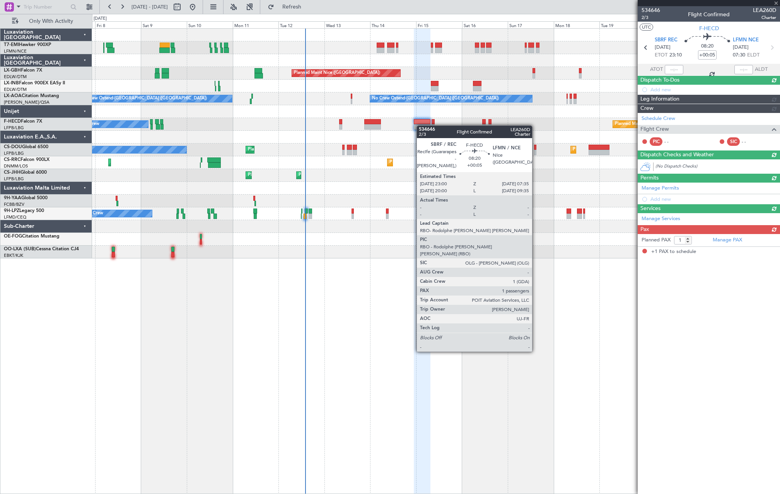
scroll to position [0, 0]
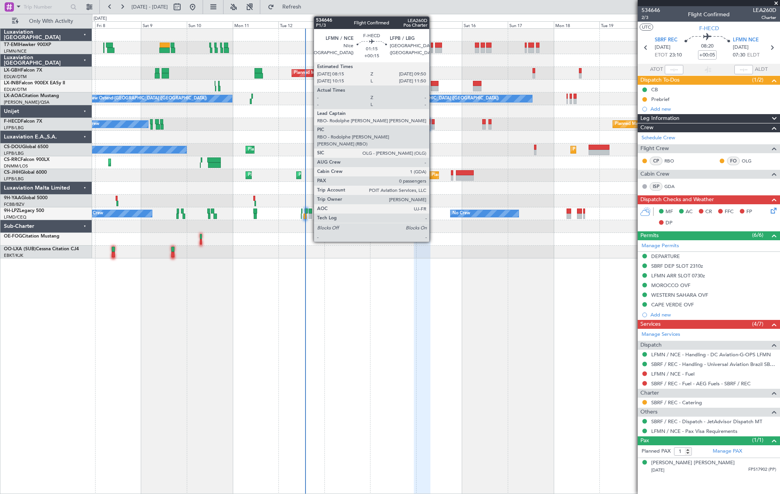
click at [433, 125] on div at bounding box center [432, 126] width 3 height 5
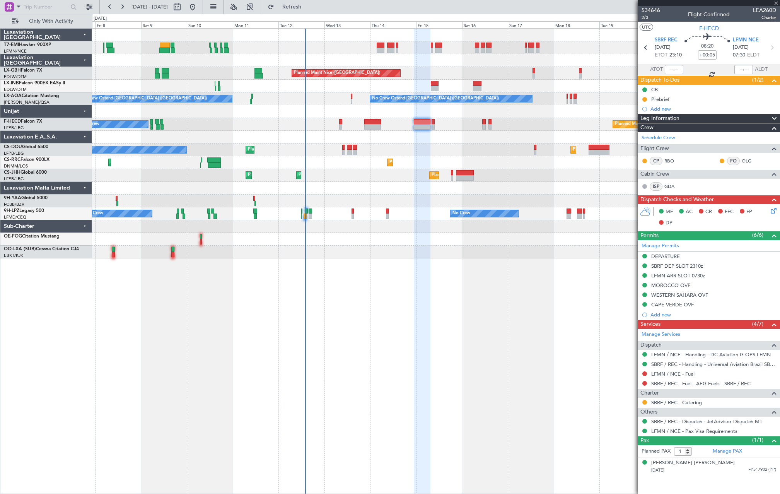
type input "+00:15"
type input "0"
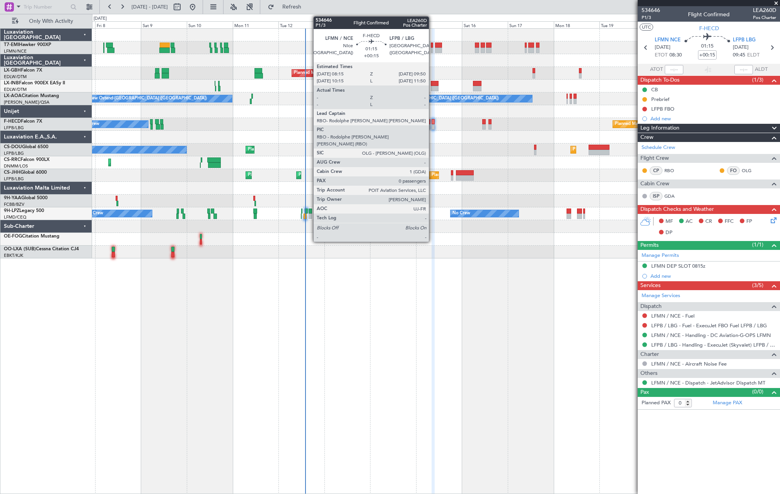
click at [432, 123] on div at bounding box center [432, 121] width 3 height 5
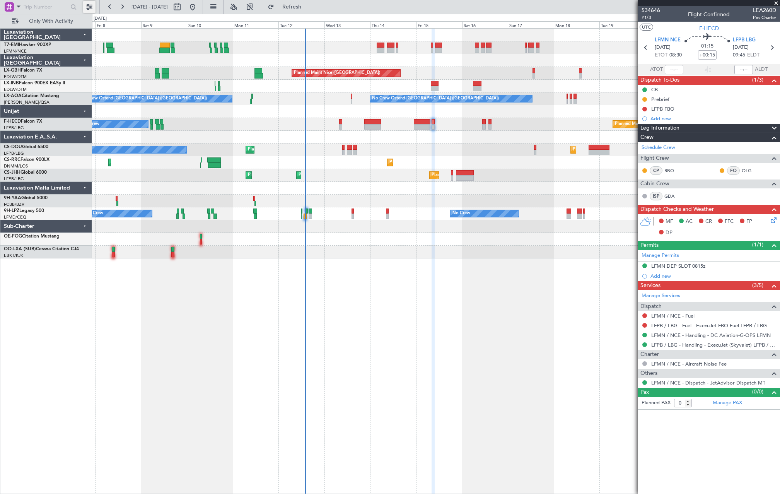
click at [89, 7] on button at bounding box center [89, 7] width 12 height 12
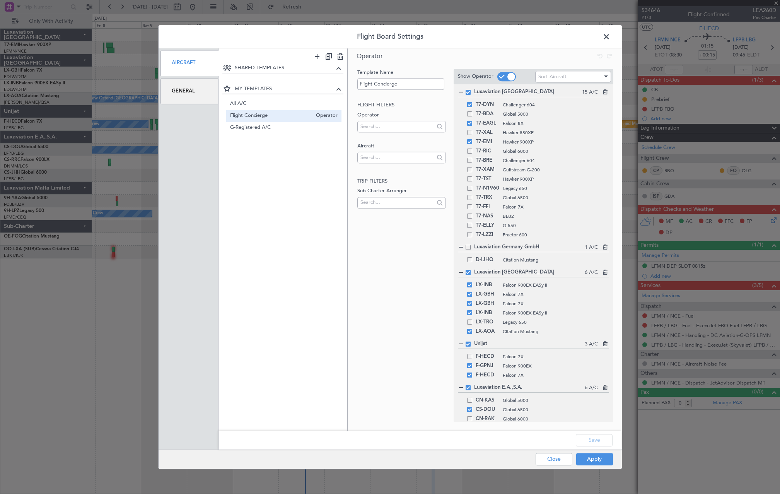
click at [181, 73] on div "Aircraft" at bounding box center [189, 63] width 58 height 26
click at [181, 93] on div "General" at bounding box center [189, 91] width 58 height 26
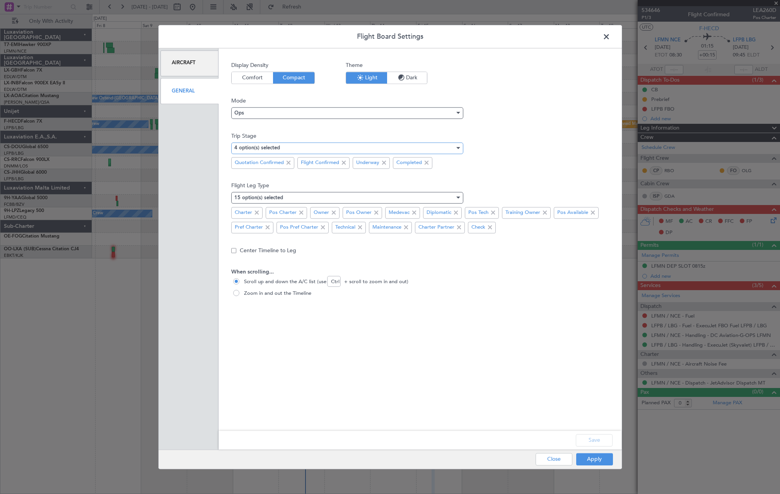
click at [286, 148] on div "4 option(s) selected" at bounding box center [344, 148] width 220 height 12
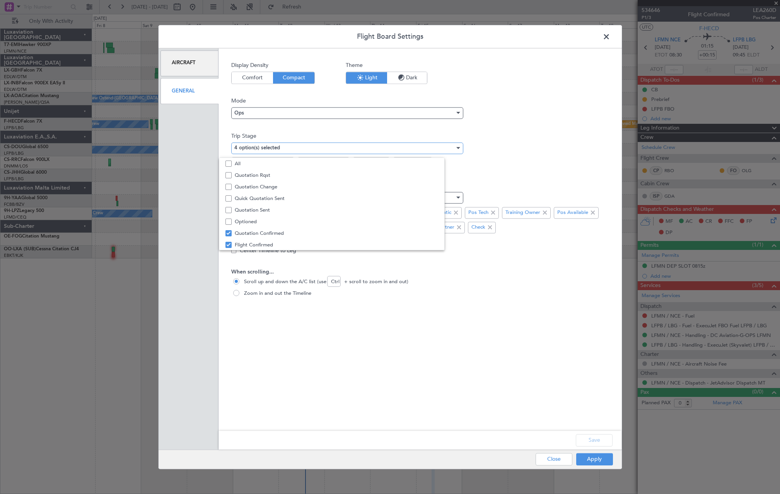
scroll to position [24, 0]
click at [608, 39] on div at bounding box center [390, 247] width 780 height 494
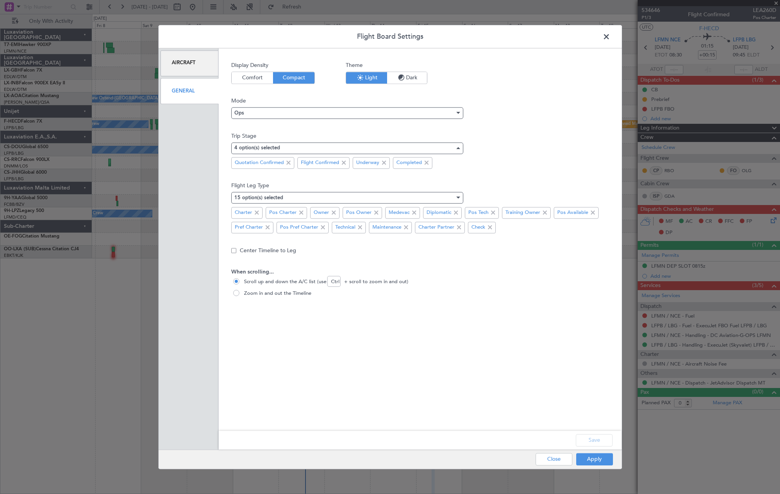
click at [610, 36] on span at bounding box center [610, 38] width 0 height 15
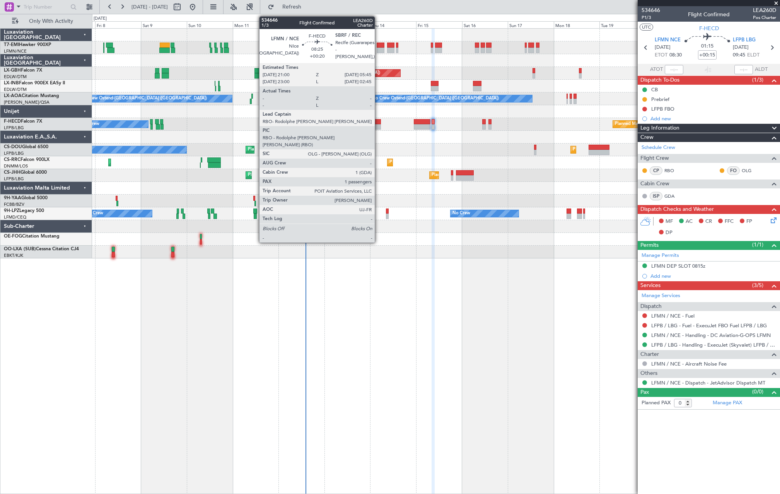
click at [378, 124] on div at bounding box center [372, 121] width 17 height 5
type input "+00:20"
type input "1"
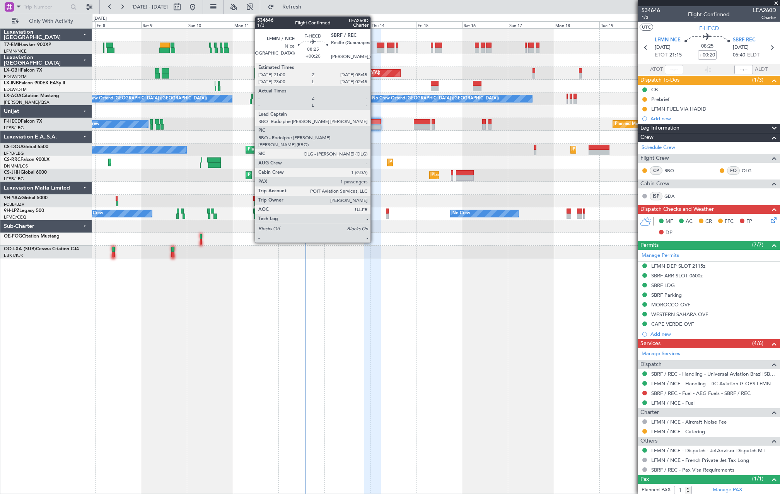
click at [729, 289] on fb-app "[DATE] - [DATE] Refresh Quick Links Only With Activity A/C Unavailable [GEOGRAP…" at bounding box center [390, 250] width 780 height 488
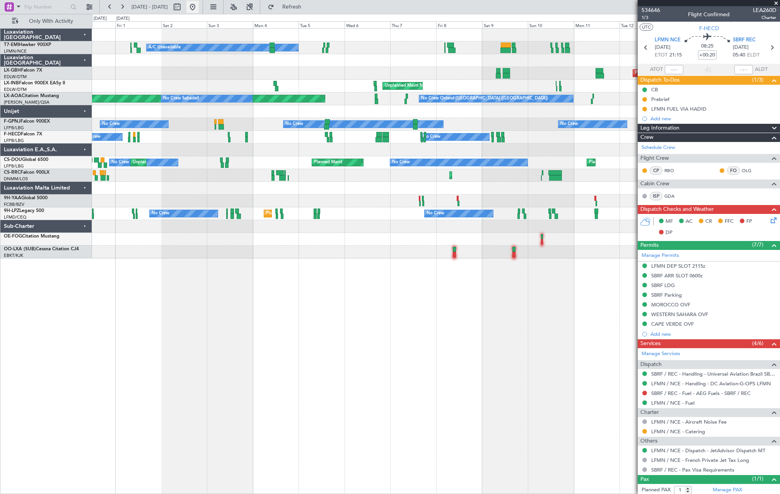
click at [199, 3] on button at bounding box center [192, 7] width 12 height 12
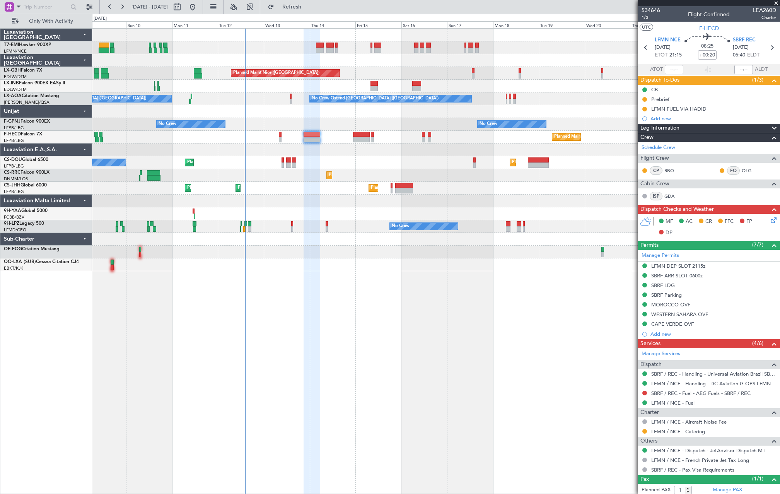
click at [285, 170] on div "Planned Maint Nice ([GEOGRAPHIC_DATA]) [GEOGRAPHIC_DATA] ([GEOGRAPHIC_DATA]) No…" at bounding box center [435, 150] width 687 height 242
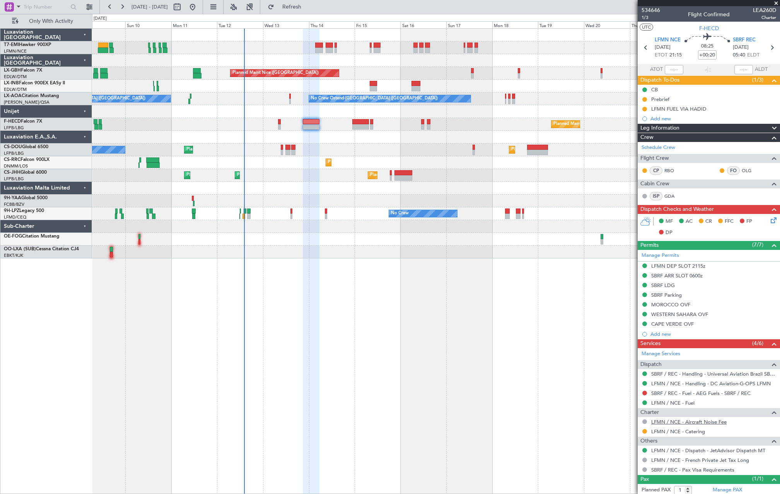
scroll to position [20, 0]
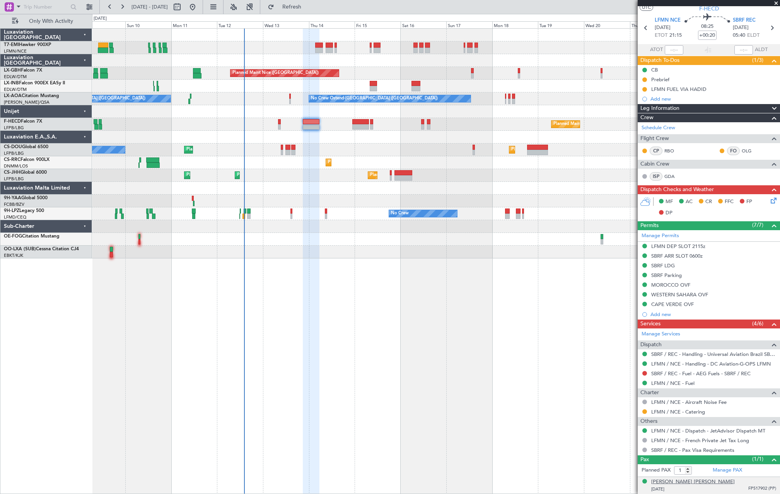
click at [682, 481] on div "[PERSON_NAME] [PERSON_NAME]" at bounding box center [692, 482] width 83 height 8
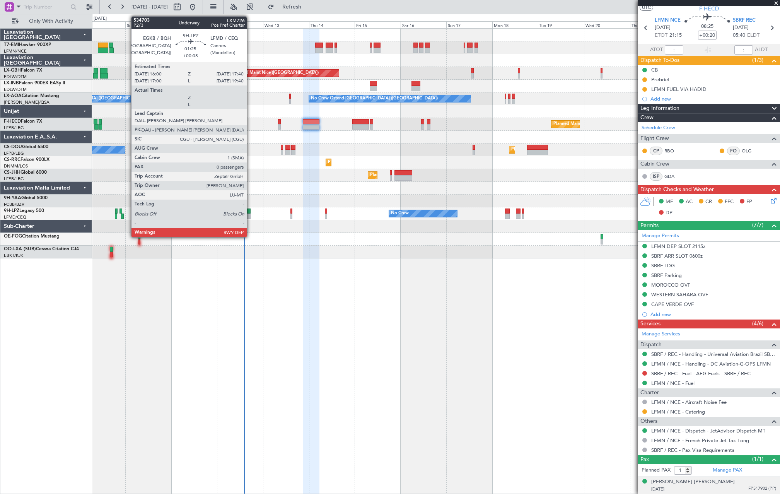
click at [250, 214] on div at bounding box center [248, 215] width 3 height 5
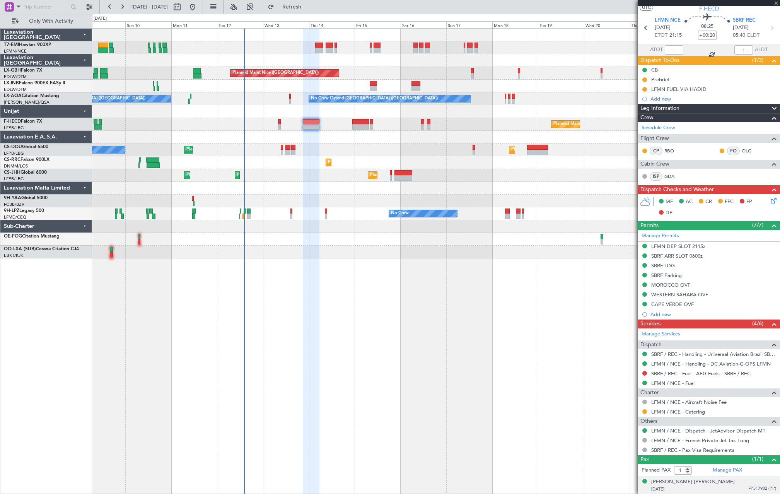
type input "+00:05"
type input "0"
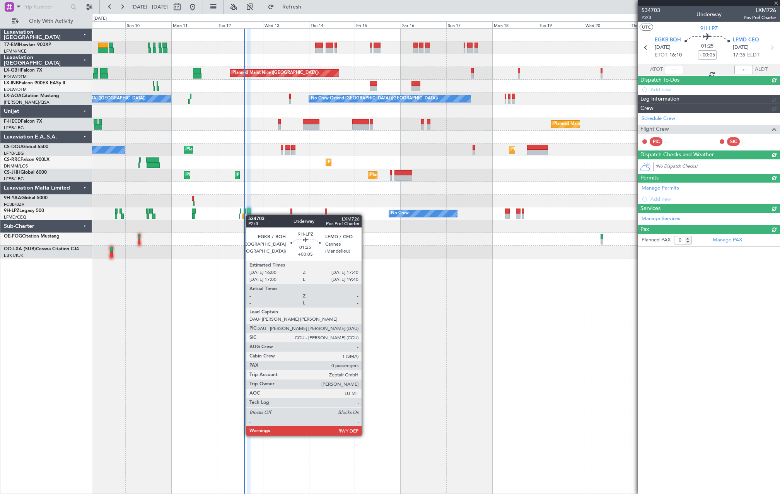
scroll to position [0, 0]
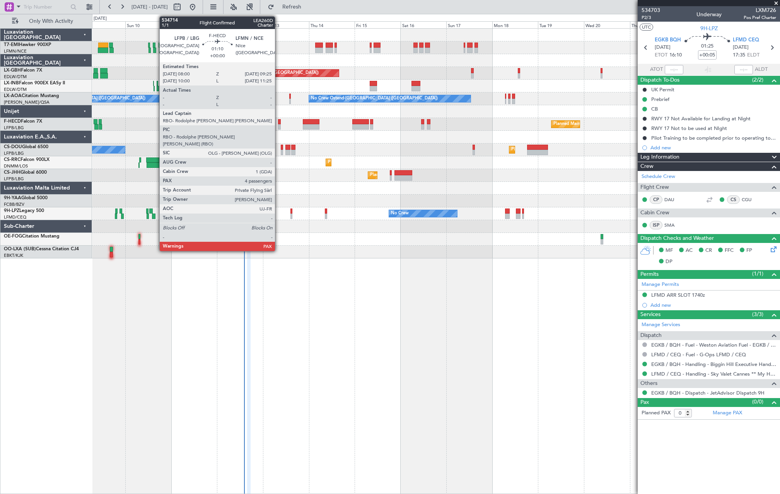
click at [278, 125] on div at bounding box center [279, 126] width 3 height 5
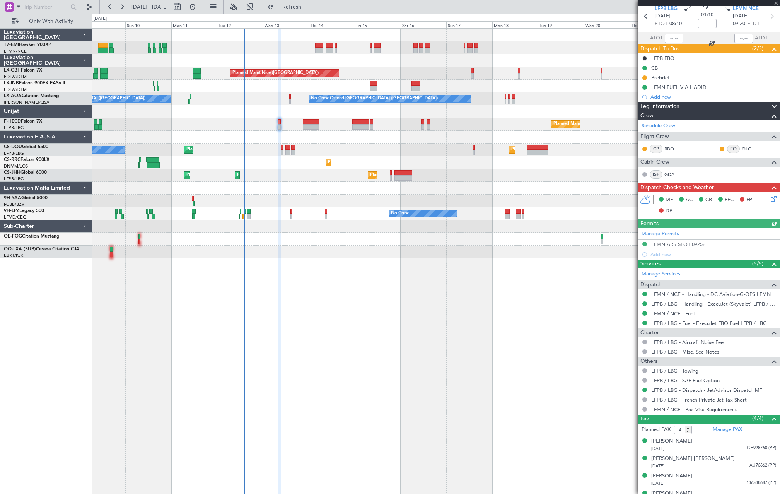
scroll to position [43, 0]
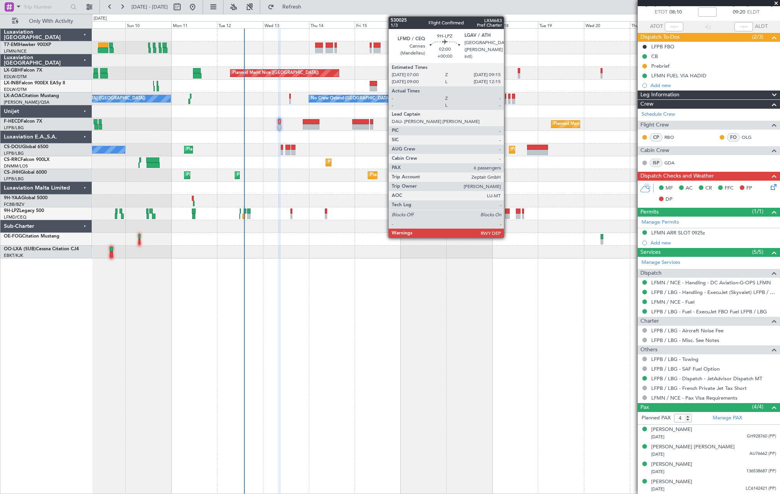
click at [507, 217] on div at bounding box center [507, 215] width 5 height 5
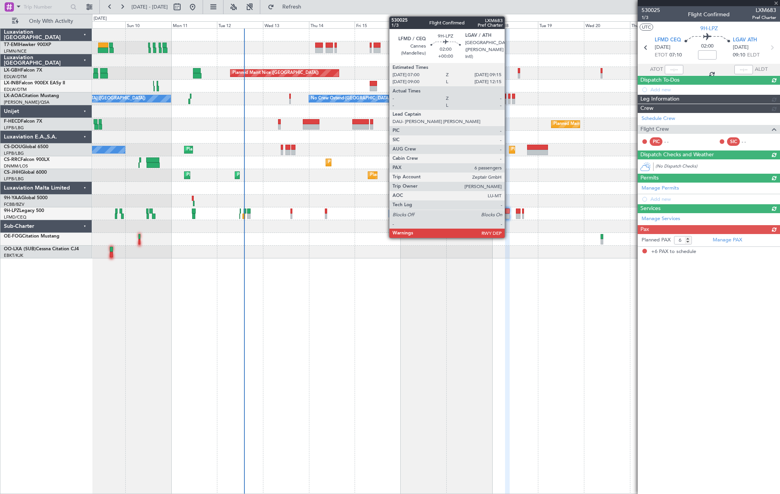
scroll to position [0, 0]
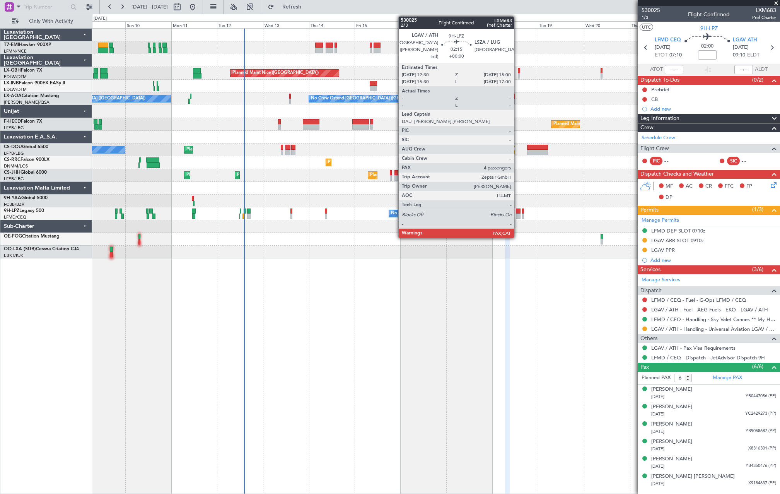
click at [517, 208] on div at bounding box center [518, 210] width 5 height 5
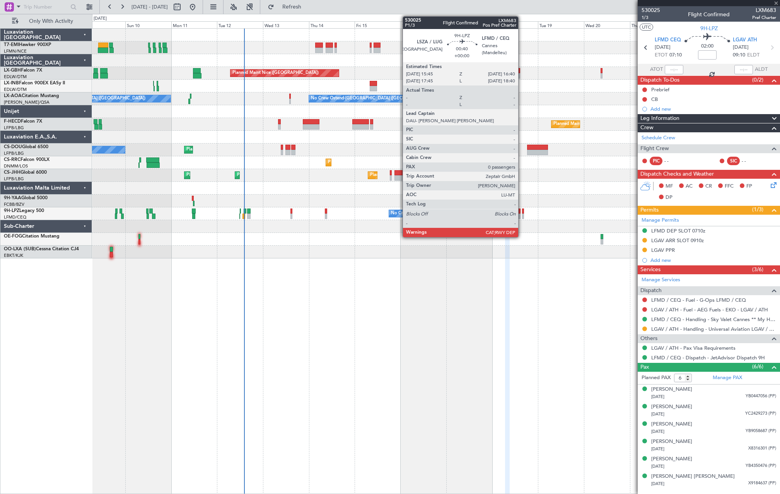
type input "4"
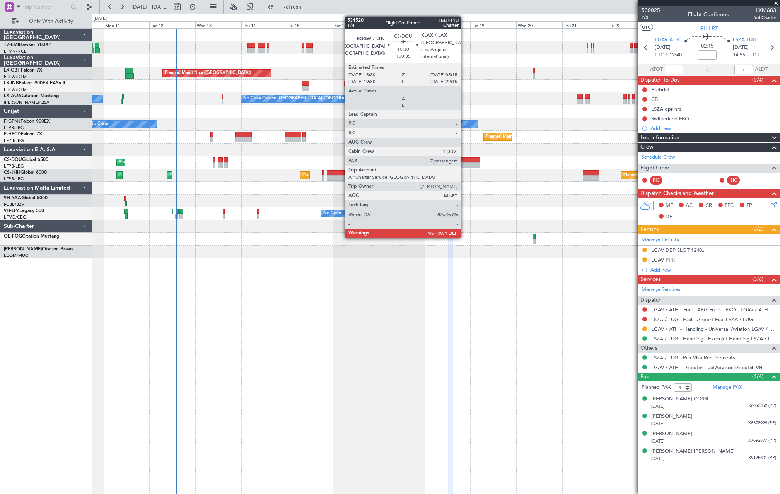
click at [464, 165] on div at bounding box center [469, 164] width 21 height 5
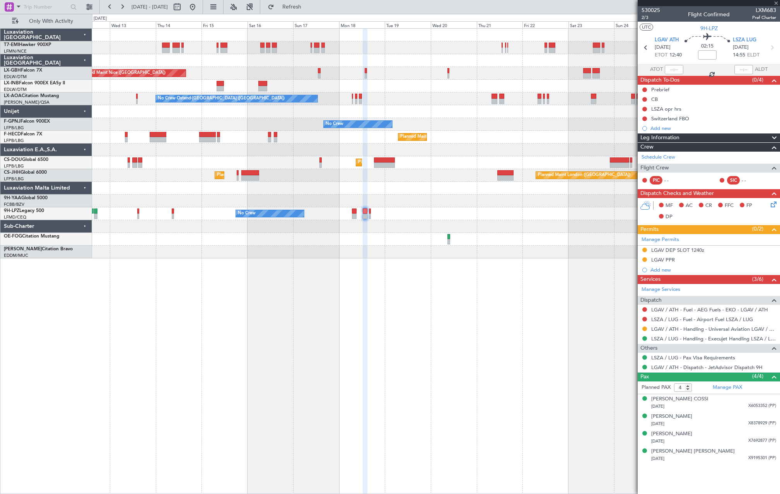
type input "+00:35"
type input "7"
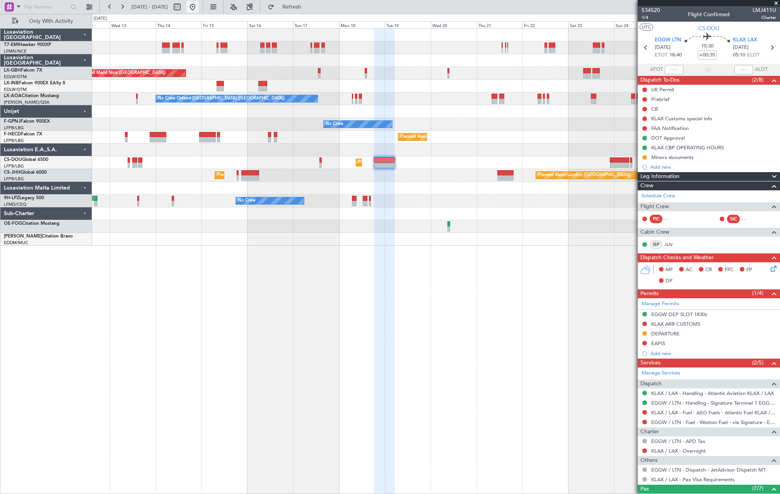
click at [199, 5] on button at bounding box center [192, 7] width 12 height 12
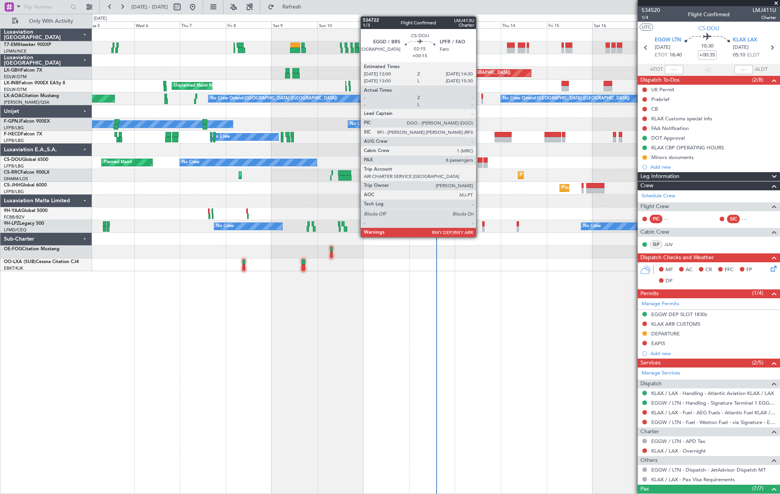
click at [479, 163] on div at bounding box center [479, 164] width 5 height 5
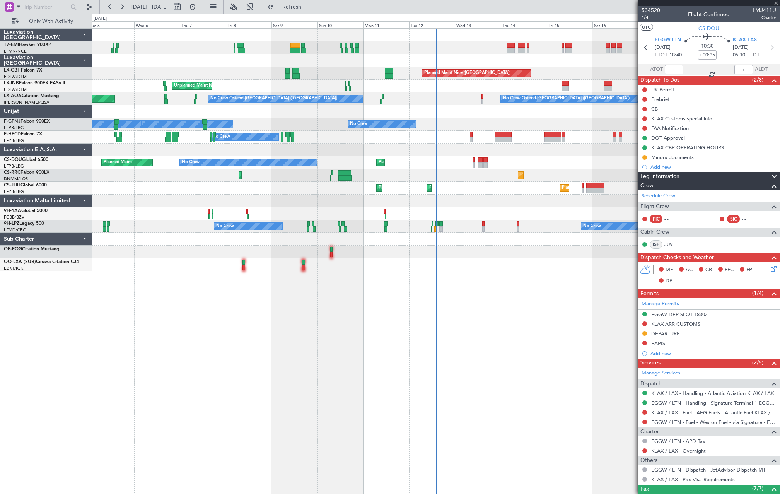
type input "+00:15"
type input "8"
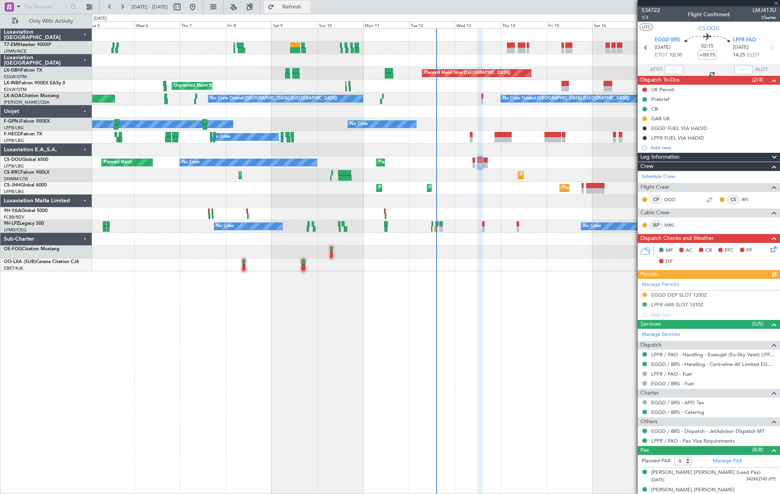
click at [308, 7] on span "Refresh" at bounding box center [292, 6] width 32 height 5
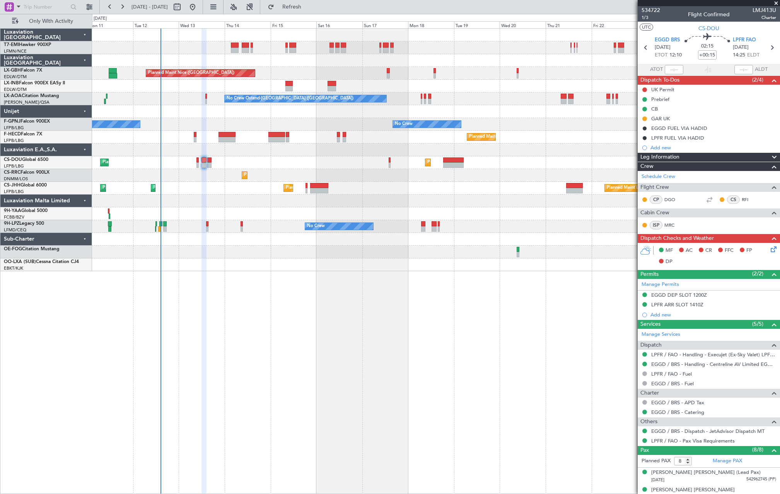
click at [187, 128] on div "Planned Maint Nice ([GEOGRAPHIC_DATA]) [GEOGRAPHIC_DATA] ([GEOGRAPHIC_DATA]) No…" at bounding box center [435, 150] width 687 height 242
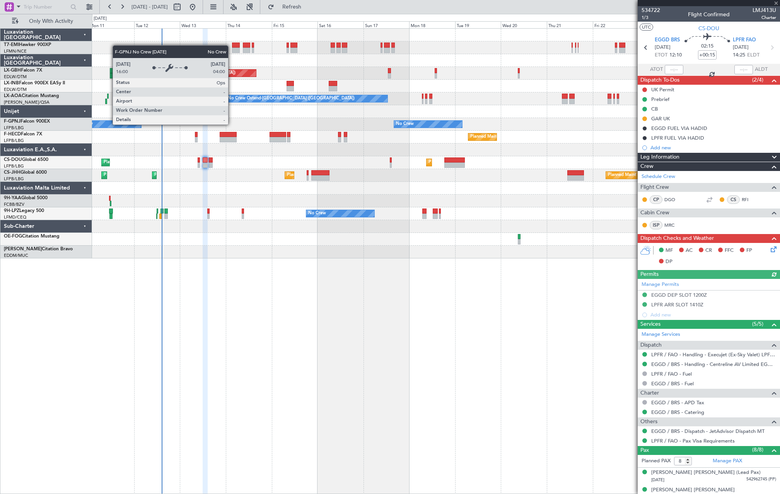
click at [467, 138] on div "Planned Maint [GEOGRAPHIC_DATA] ([GEOGRAPHIC_DATA]) No Crew Planned Maint [GEOG…" at bounding box center [435, 137] width 687 height 13
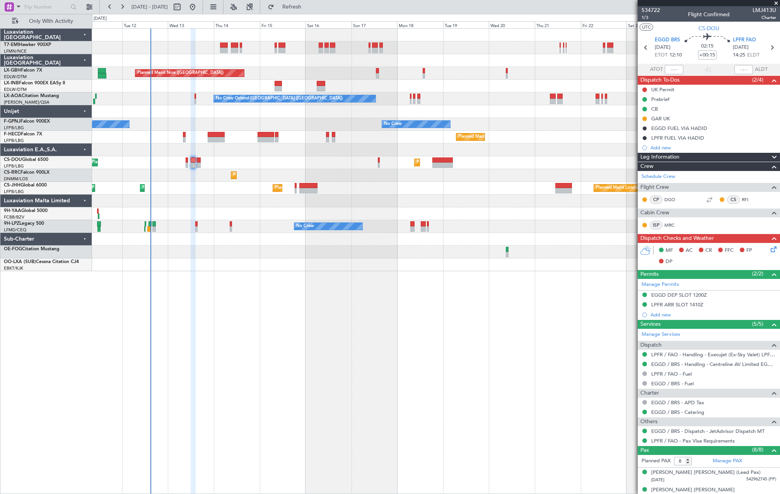
click at [191, 40] on div "Planned Maint Nice ([GEOGRAPHIC_DATA]) [GEOGRAPHIC_DATA] ([GEOGRAPHIC_DATA]) No…" at bounding box center [435, 150] width 687 height 242
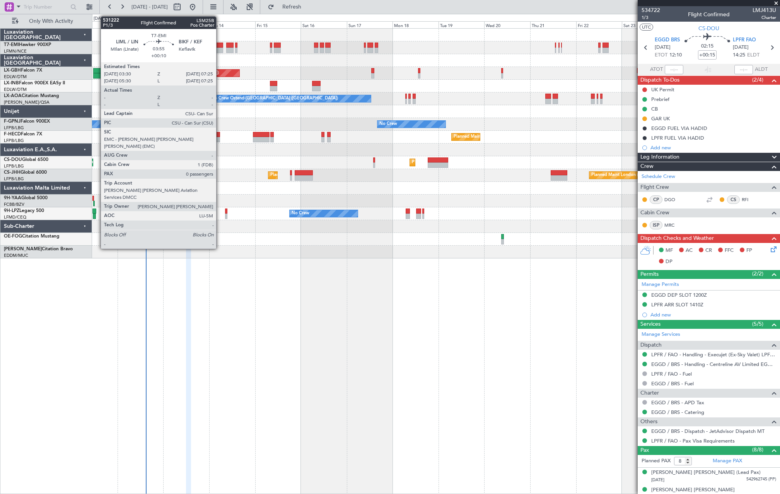
click at [220, 46] on div at bounding box center [219, 45] width 8 height 5
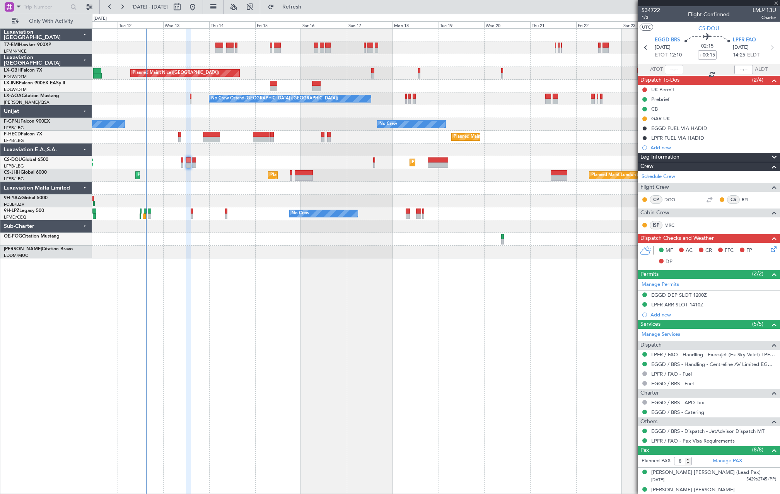
type input "+00:10"
type input "0"
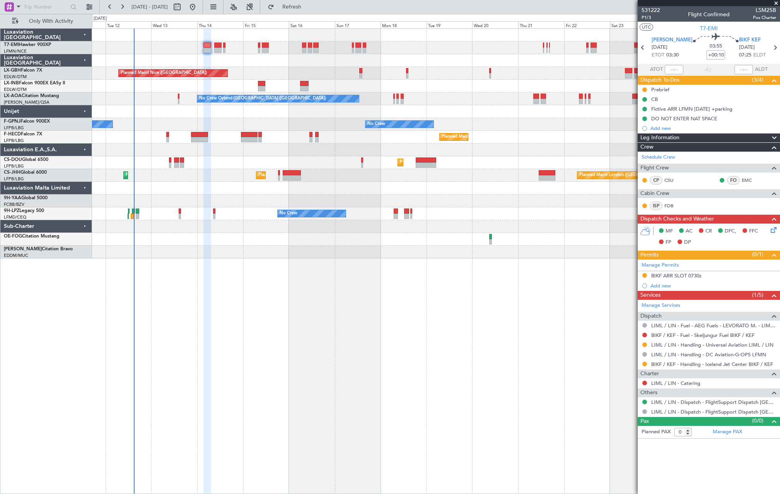
click at [174, 238] on div "Planned Maint Nice (Côte d'Azur Airport) No Crew Ostend-brugge (Ostend) No Crew…" at bounding box center [435, 144] width 687 height 230
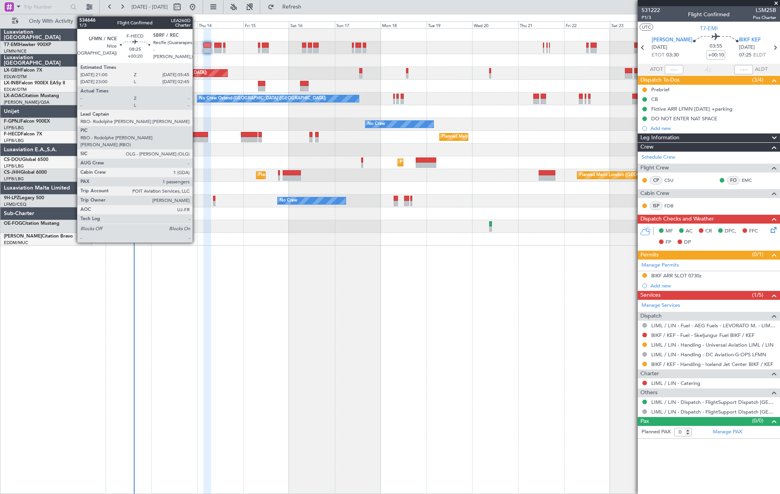
click at [196, 137] on div at bounding box center [199, 139] width 17 height 5
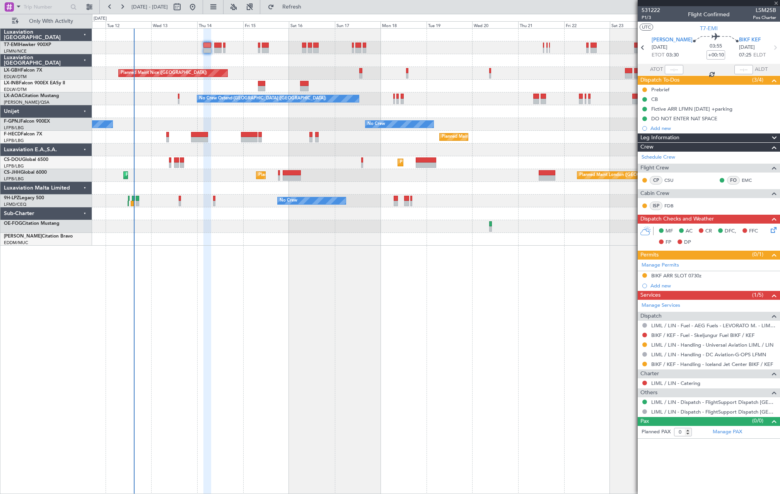
type input "+00:20"
type input "1"
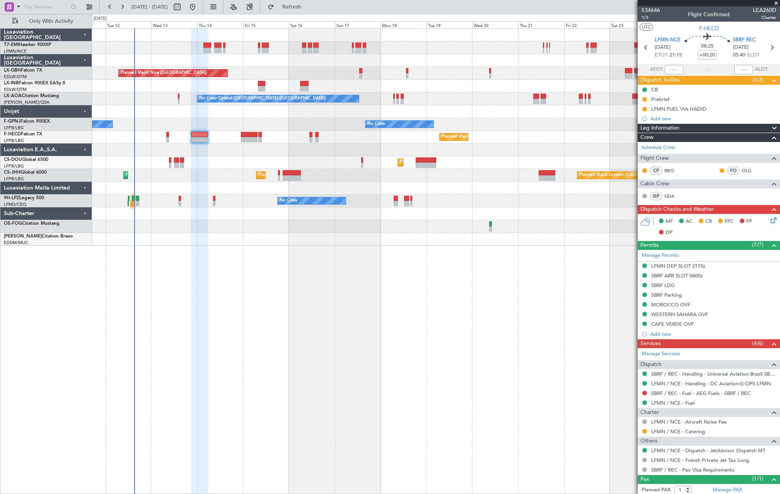
click at [438, 215] on div "Planned Maint Nice (Côte d'Azur Airport) No Crew Ostend-brugge (Ostend) No Crew…" at bounding box center [435, 137] width 687 height 217
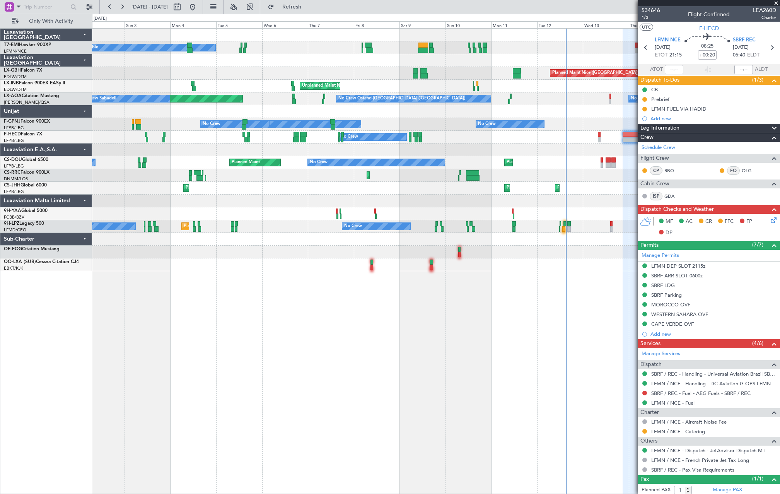
click at [531, 232] on div "No Crew No Crew Planned Maint Nice (Côte d'Azur Airport) No Crew" at bounding box center [435, 226] width 687 height 13
click at [560, 230] on div "A/C Unavailable Planned Maint Nice (Côte d'Azur Airport) Unplanned Maint Nice (…" at bounding box center [435, 150] width 687 height 242
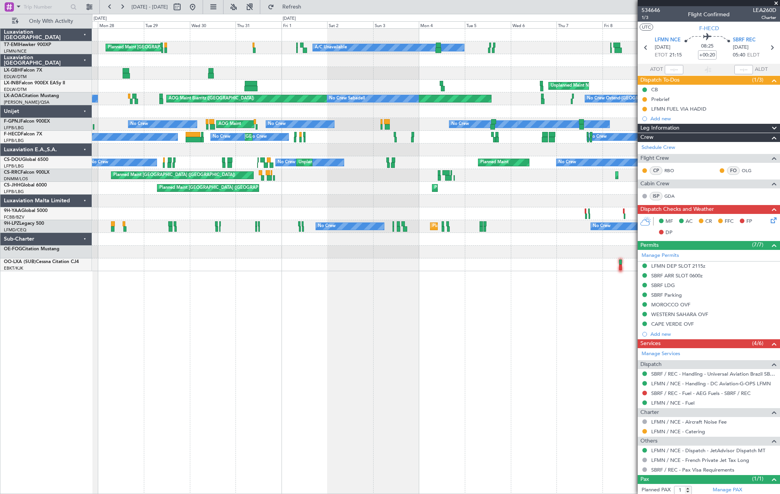
click at [364, 232] on div "No Crew Planned Maint Nice (Côte d'Azur Airport) No Crew No Crew" at bounding box center [435, 226] width 687 height 13
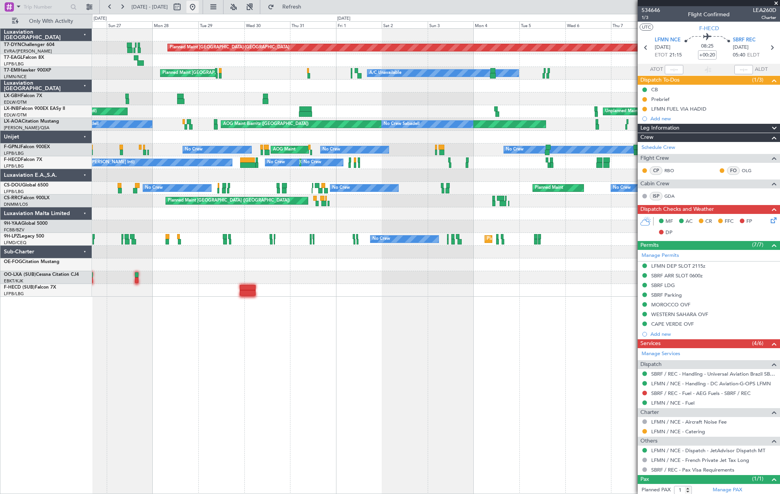
click at [199, 12] on button at bounding box center [192, 7] width 12 height 12
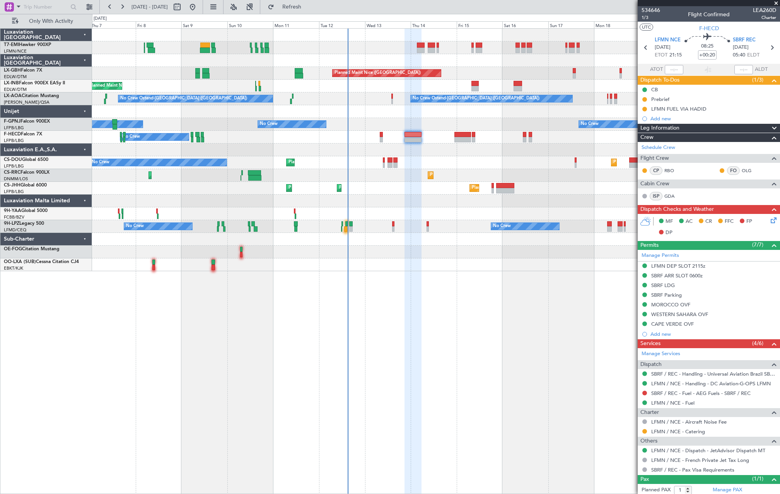
click at [319, 212] on div "A/C Unavailable Planned Maint Nice (Côte d'Azur Airport) Unplanned Maint Nice (…" at bounding box center [435, 150] width 687 height 242
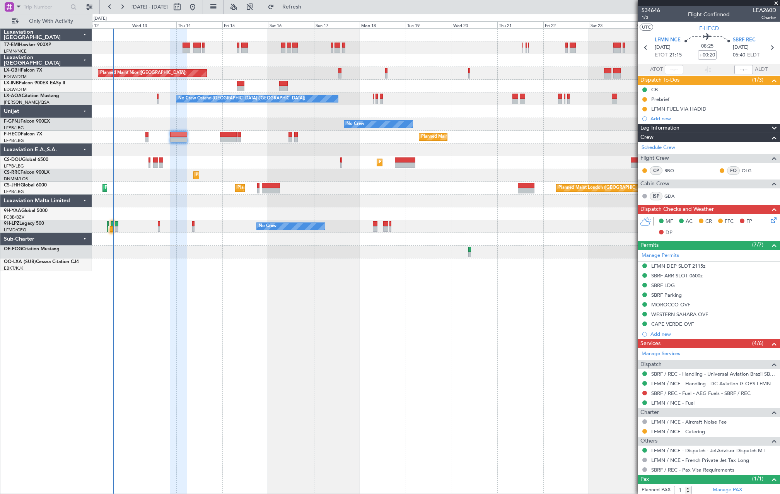
click at [156, 209] on div "Planned Maint Nice (Côte d'Azur Airport) No Crew Ostend-brugge (Ostend) No Crew…" at bounding box center [435, 150] width 687 height 242
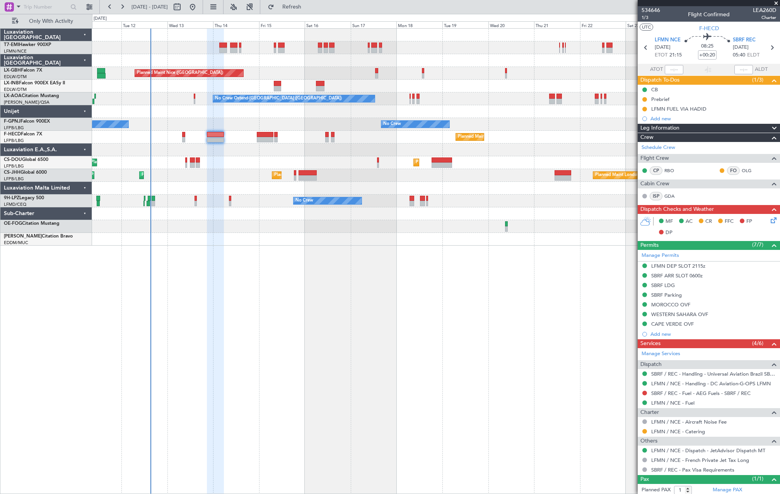
click at [137, 356] on div "Planned Maint Nice (Côte d'Azur Airport) Unplanned Maint Nice (Côte d'Azur Airp…" at bounding box center [436, 260] width 688 height 465
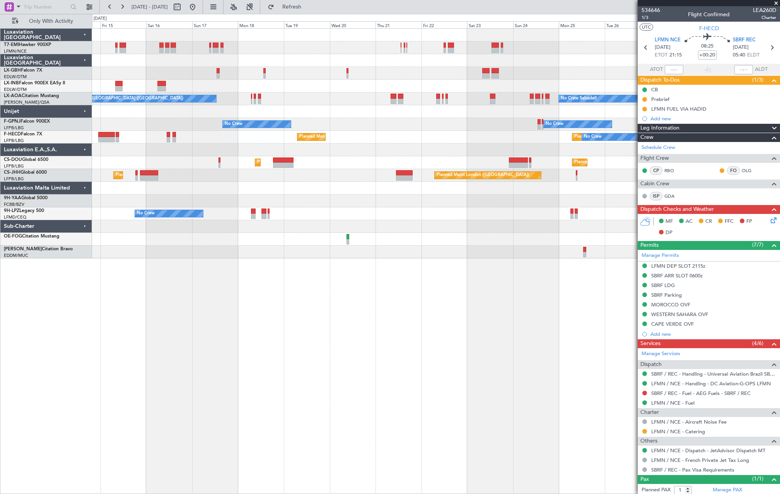
click at [388, 103] on div "No Crew Sabadell No Crew Ostend-brugge (Ostend)" at bounding box center [435, 98] width 687 height 13
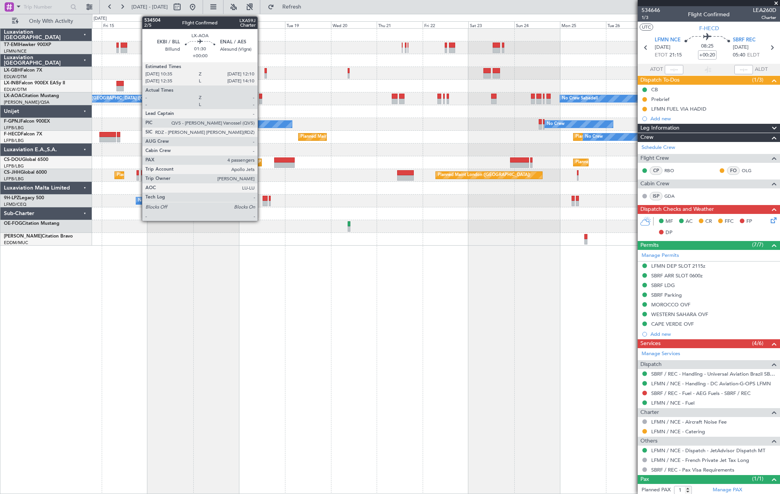
click at [261, 101] on div at bounding box center [260, 101] width 3 height 5
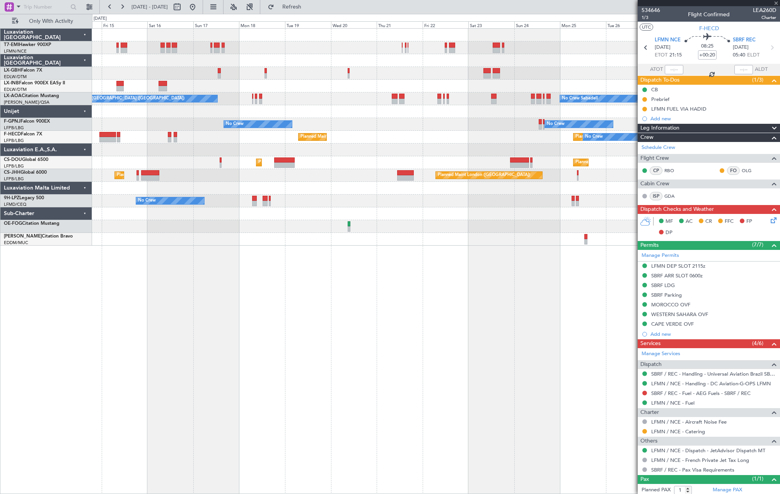
type input "4"
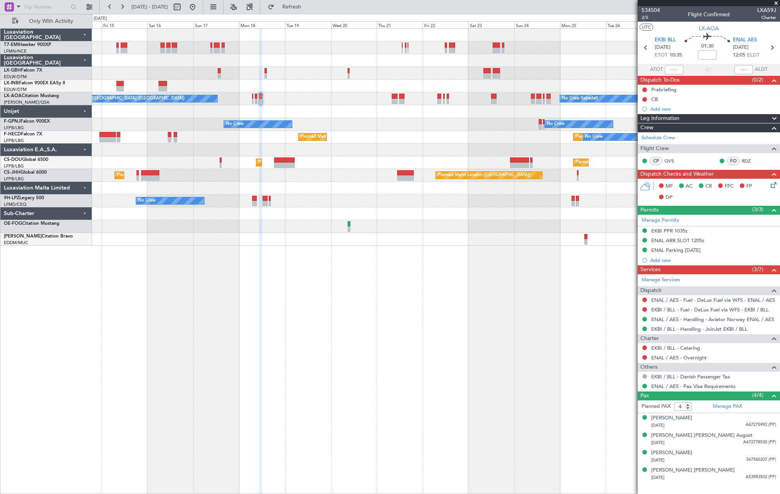
click at [544, 273] on div "Planned Maint Nice (Côte d'Azur Airport) No Crew Sabadell No Crew Ostend-brugge…" at bounding box center [436, 260] width 688 height 465
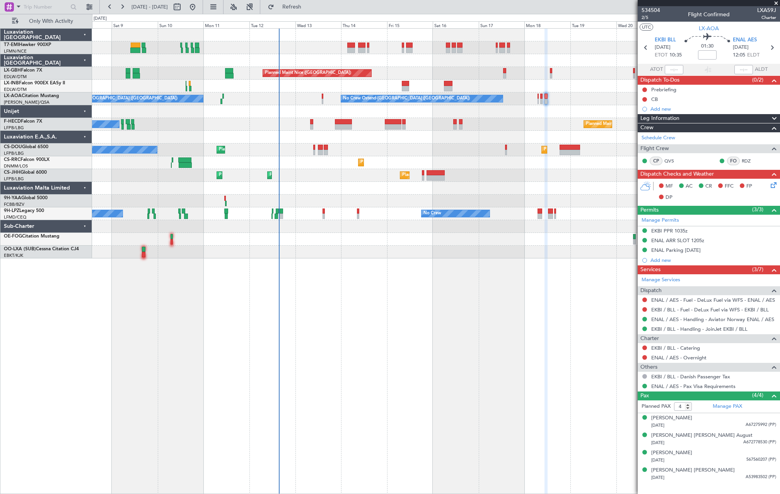
click at [323, 218] on div "No Crew No Crew" at bounding box center [435, 213] width 687 height 13
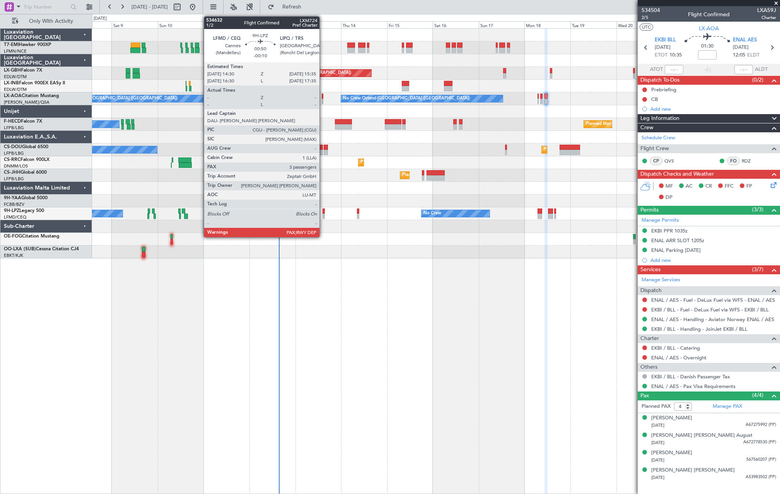
click at [323, 216] on div at bounding box center [323, 215] width 2 height 5
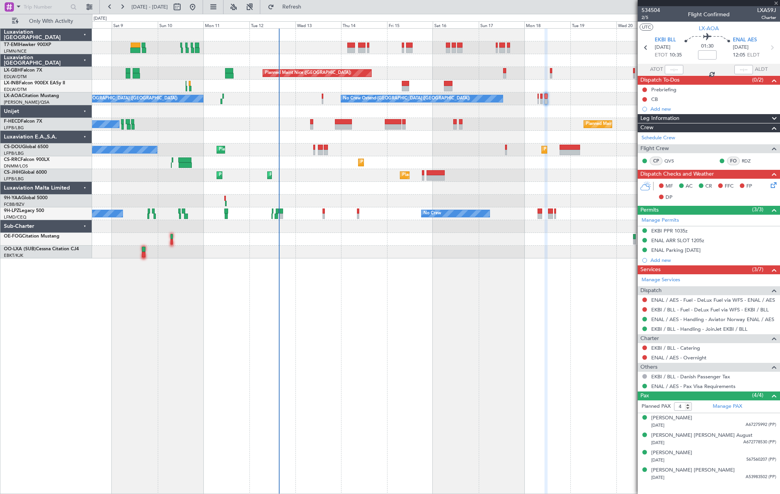
type input "-00:10"
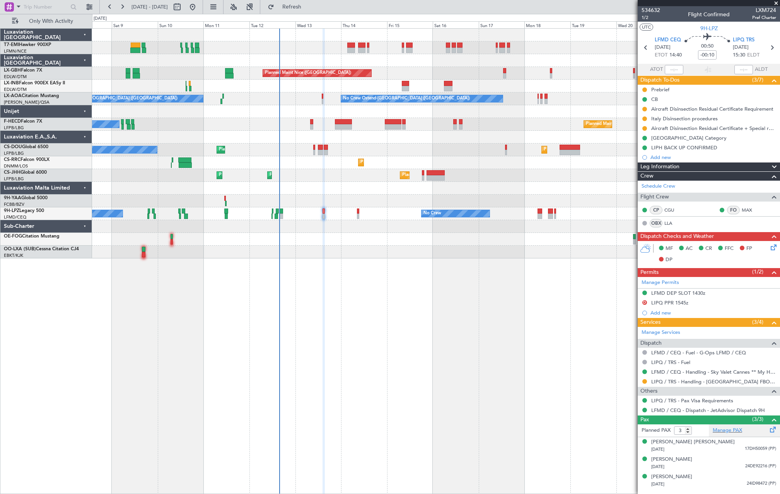
click at [726, 434] on div "Manage PAX" at bounding box center [744, 430] width 71 height 12
click at [308, 7] on span "Refresh" at bounding box center [292, 6] width 32 height 5
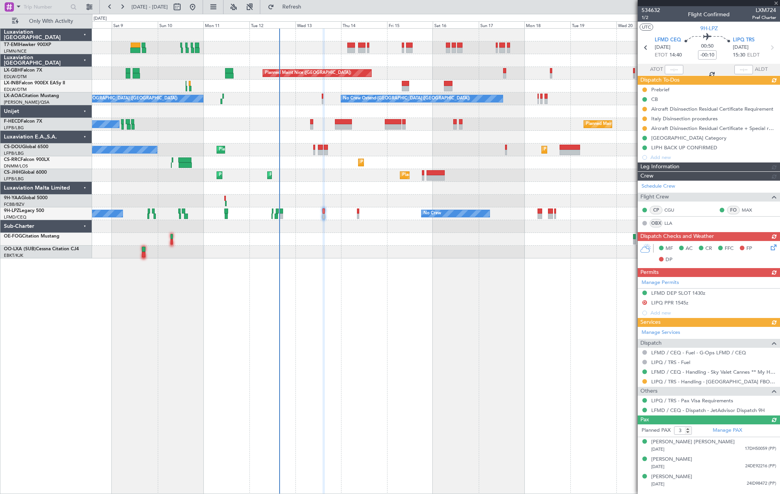
type input "4"
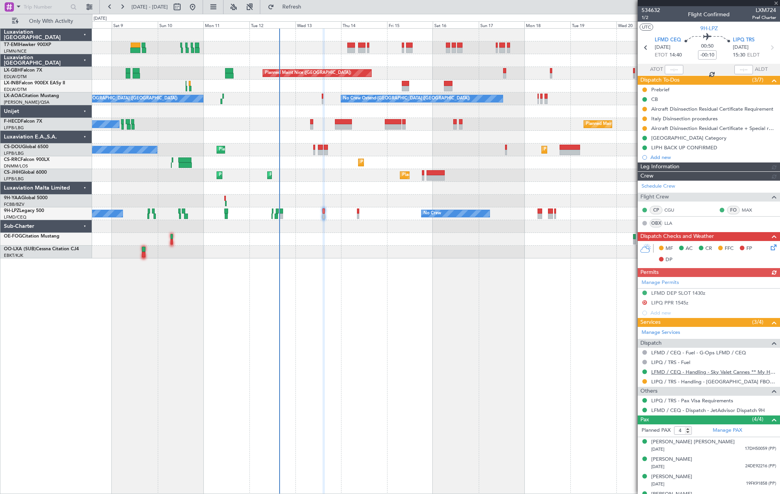
scroll to position [12, 0]
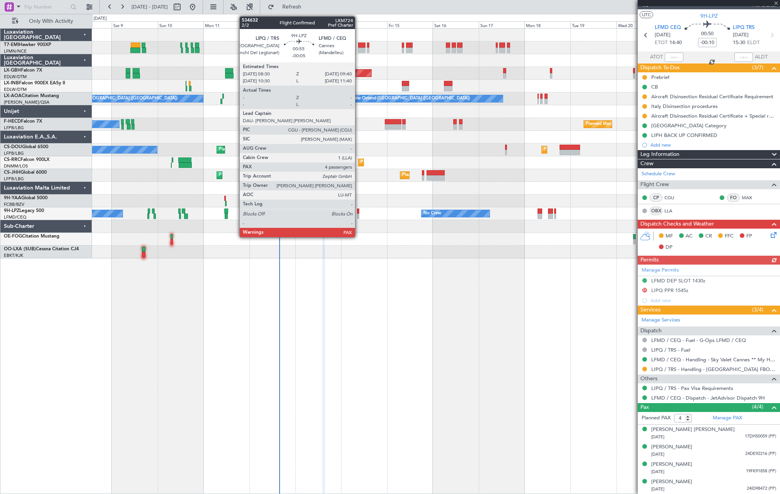
click at [358, 217] on div at bounding box center [358, 215] width 2 height 5
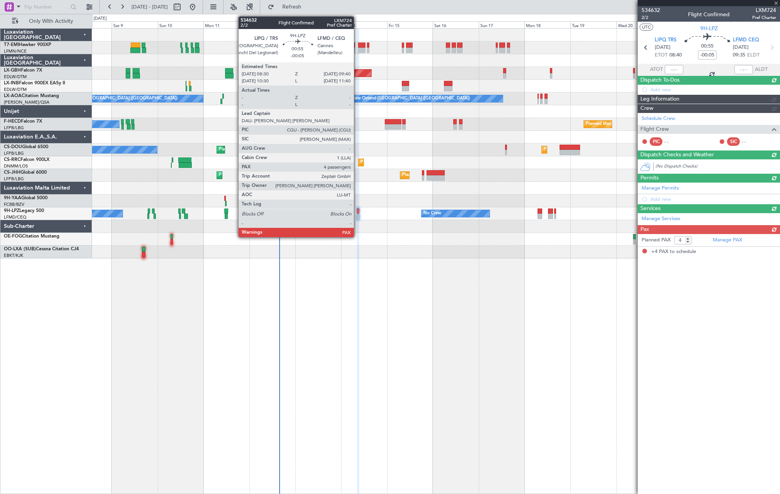
scroll to position [0, 0]
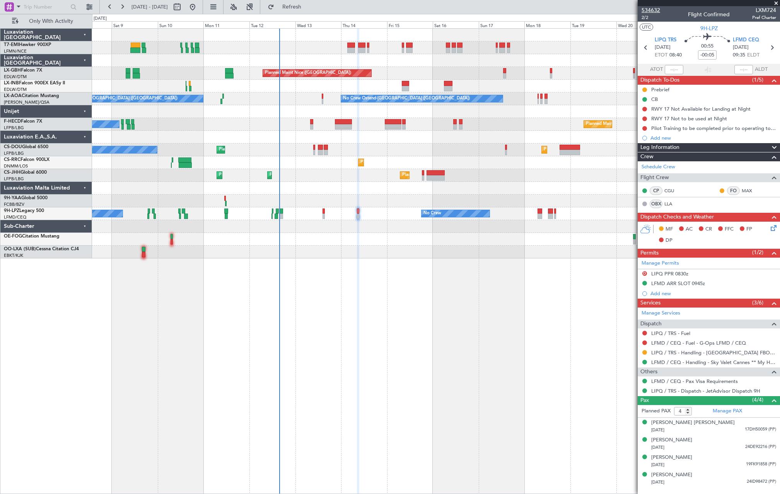
click at [658, 9] on span "534632" at bounding box center [650, 10] width 19 height 8
click at [648, 17] on mat-tooltip-component "Trip Number" at bounding box center [650, 24] width 38 height 20
click at [646, 18] on span "2/2" at bounding box center [650, 17] width 19 height 7
click at [653, 14] on span "534632" at bounding box center [650, 10] width 19 height 8
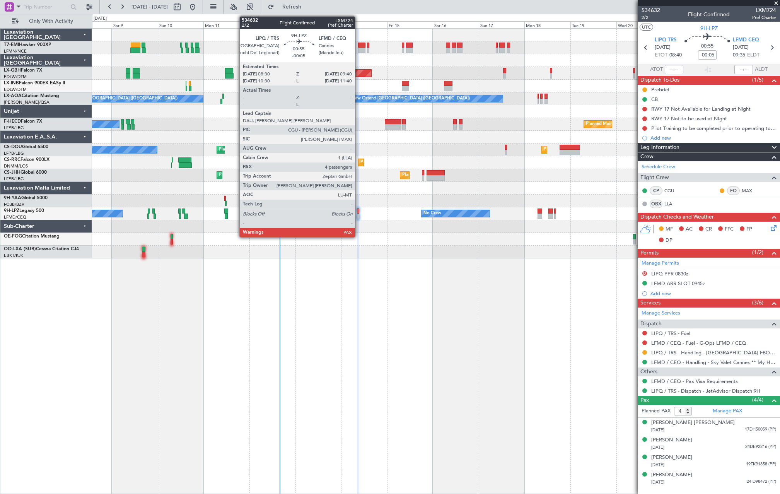
click at [358, 215] on div at bounding box center [358, 215] width 2 height 5
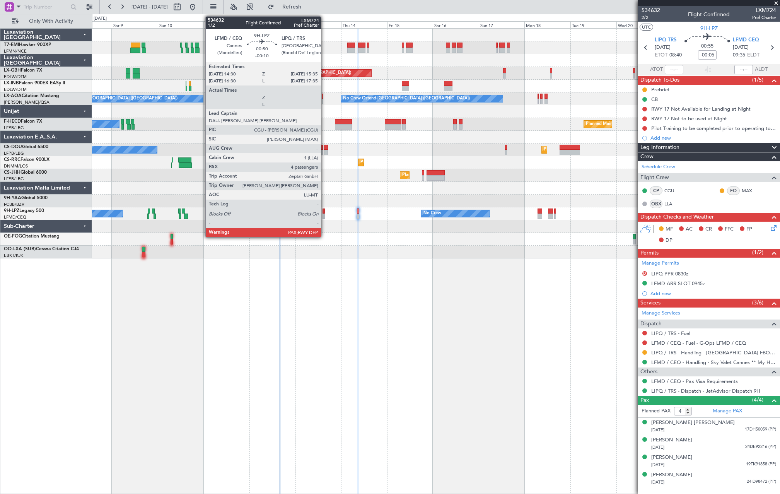
click at [324, 212] on div at bounding box center [323, 210] width 2 height 5
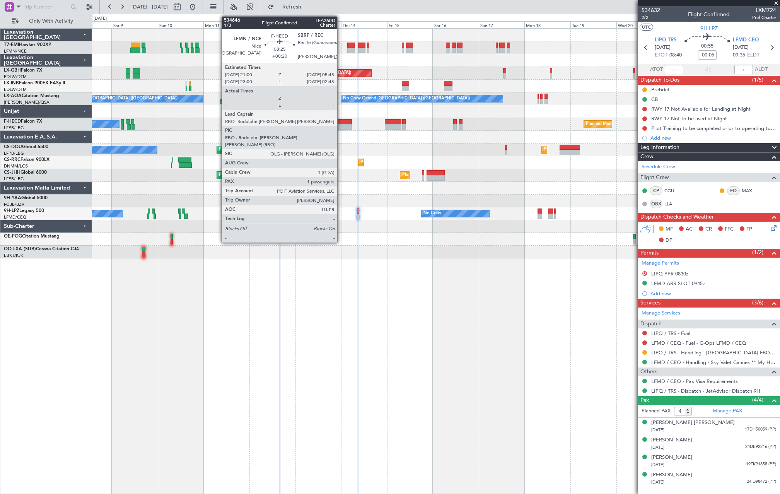
click at [341, 124] on div at bounding box center [343, 126] width 17 height 5
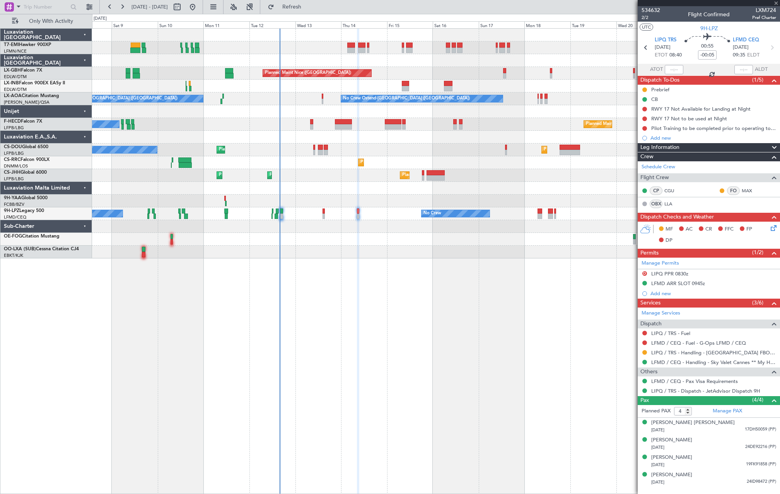
type input "+00:20"
type input "1"
